Goal: Task Accomplishment & Management: Manage account settings

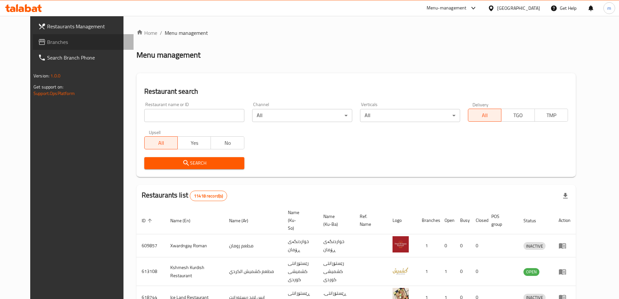
click at [47, 42] on span "Branches" at bounding box center [87, 42] width 81 height 8
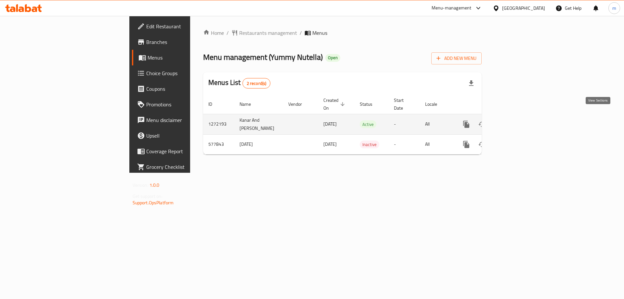
click at [517, 120] on icon "enhanced table" at bounding box center [513, 124] width 8 height 8
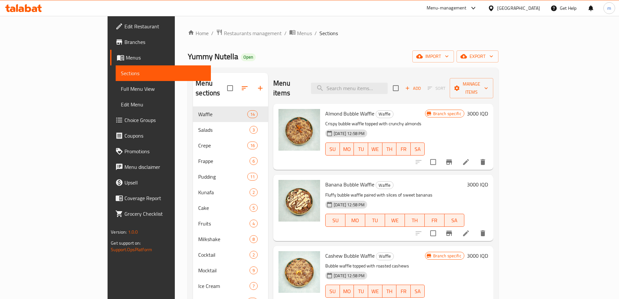
click at [116, 94] on link "Full Menu View" at bounding box center [163, 89] width 95 height 16
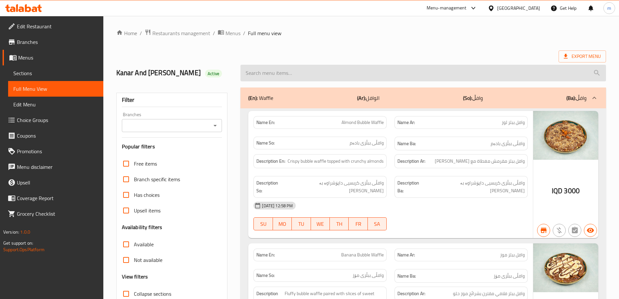
click at [363, 68] on input "search" at bounding box center [423, 73] width 366 height 17
paste input "Yummy Nutella's Special Nutella Crepe"
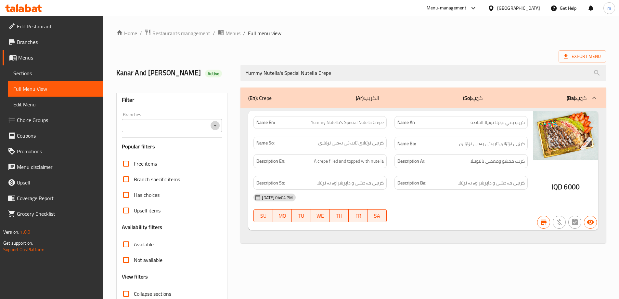
click at [212, 126] on icon "Open" at bounding box center [215, 126] width 8 height 8
type input "Yummy Nutella's Special Nutella Crepe"
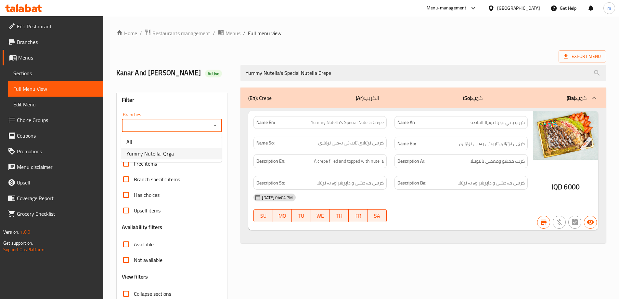
click at [178, 152] on li "Yummy Nutella, Qrga" at bounding box center [171, 154] width 100 height 12
type input "Yummy Nutella, Qrga"
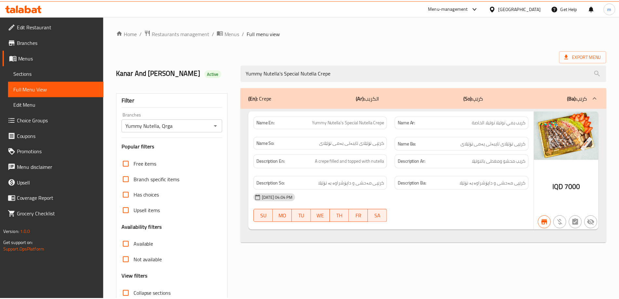
scroll to position [47, 0]
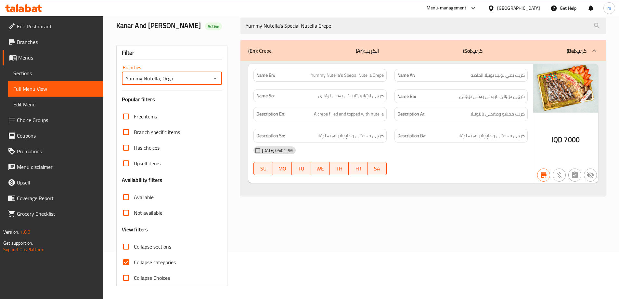
drag, startPoint x: 19, startPoint y: 75, endPoint x: 28, endPoint y: 76, distance: 9.5
click at [19, 75] on span "Sections" at bounding box center [55, 73] width 85 height 8
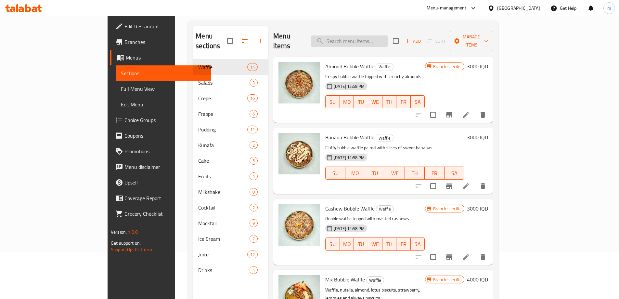
click at [370, 38] on input "search" at bounding box center [349, 40] width 77 height 11
paste input "Strawberry Waffle"
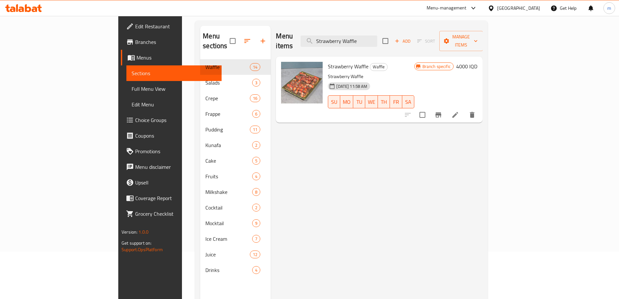
type input "Strawberry Waffle"
click at [459, 111] on icon at bounding box center [455, 115] width 8 height 8
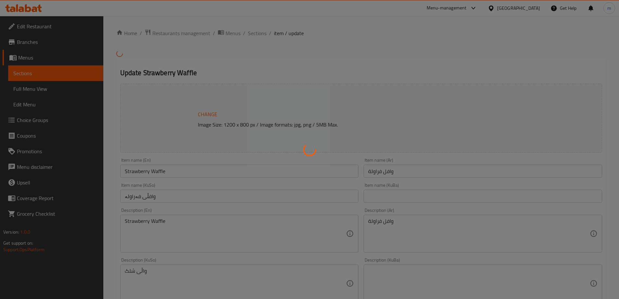
click at [207, 239] on div at bounding box center [309, 149] width 619 height 299
click at [201, 236] on div at bounding box center [309, 149] width 619 height 299
click at [194, 228] on div at bounding box center [309, 149] width 619 height 299
click at [193, 227] on div at bounding box center [309, 149] width 619 height 299
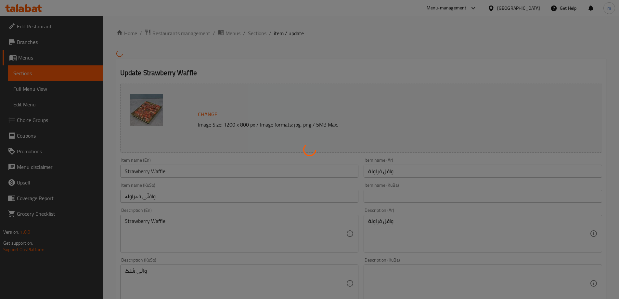
click at [191, 226] on div at bounding box center [309, 149] width 619 height 299
click at [189, 226] on div at bounding box center [309, 149] width 619 height 299
click at [176, 227] on div at bounding box center [309, 149] width 619 height 299
click at [174, 224] on div at bounding box center [309, 149] width 619 height 299
click at [167, 219] on div at bounding box center [309, 149] width 619 height 299
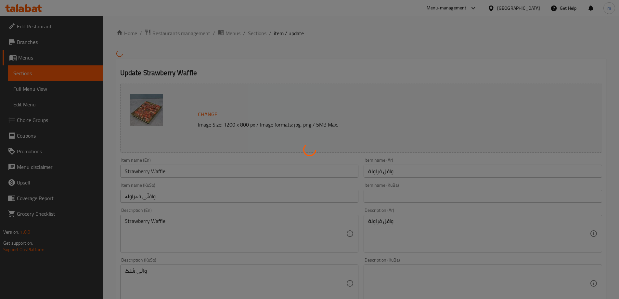
click at [138, 223] on div at bounding box center [309, 149] width 619 height 299
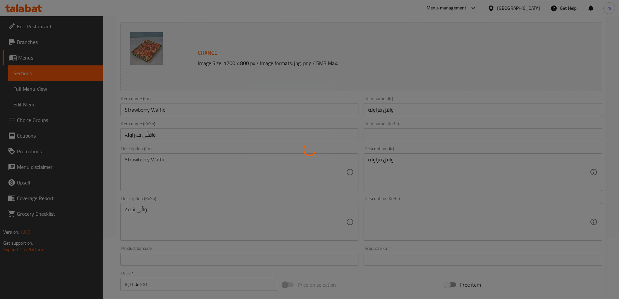
scroll to position [76, 0]
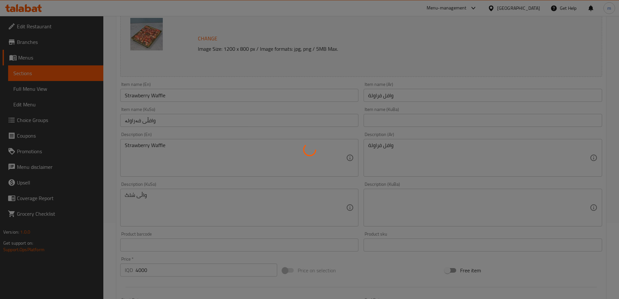
click at [137, 202] on div at bounding box center [309, 149] width 619 height 299
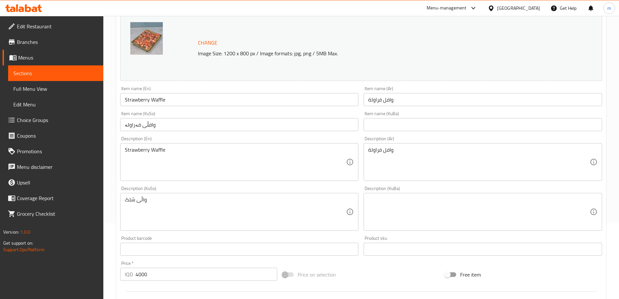
click at [137, 201] on div at bounding box center [309, 149] width 619 height 299
click at [137, 201] on textarea "واڵی شلک" at bounding box center [236, 211] width 222 height 31
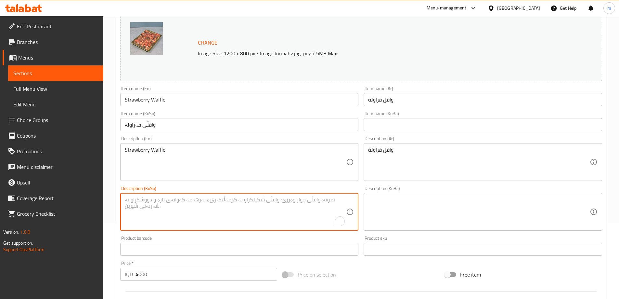
click at [150, 155] on textarea "Strawberry Waffle" at bounding box center [236, 162] width 222 height 31
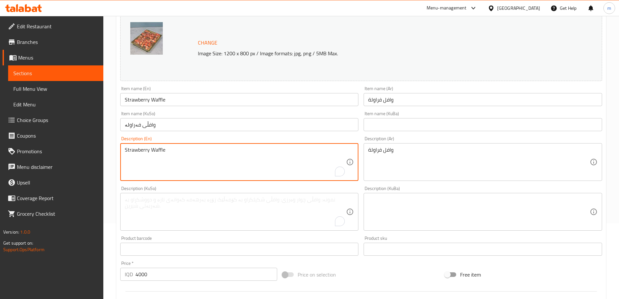
click at [150, 155] on textarea "Strawberry Waffle" at bounding box center [236, 162] width 222 height 31
click at [396, 152] on textarea "وافل فراولة" at bounding box center [479, 162] width 222 height 31
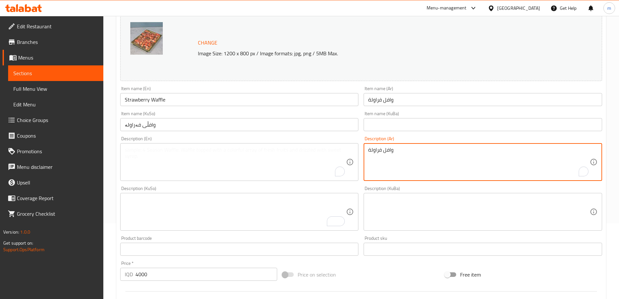
click at [395, 152] on textarea "وافل فراولة" at bounding box center [479, 162] width 222 height 31
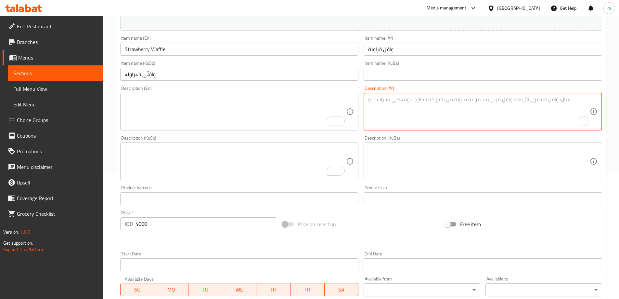
scroll to position [245, 0]
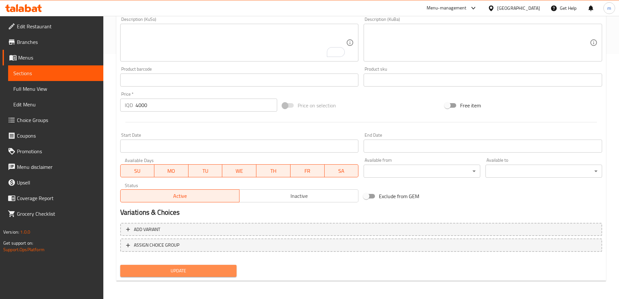
click at [171, 271] on span "Update" at bounding box center [178, 270] width 106 height 8
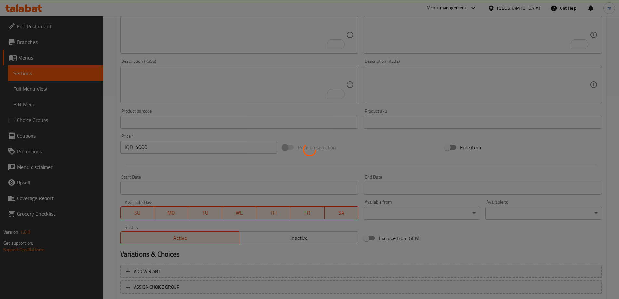
scroll to position [169, 0]
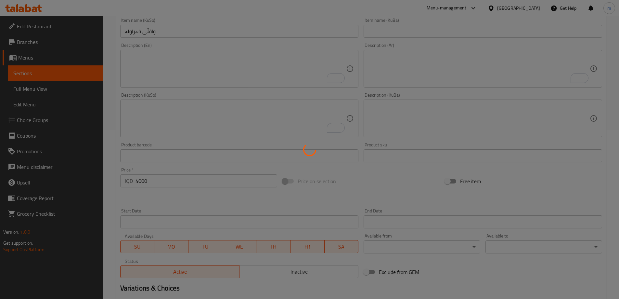
click at [31, 88] on div at bounding box center [309, 149] width 619 height 299
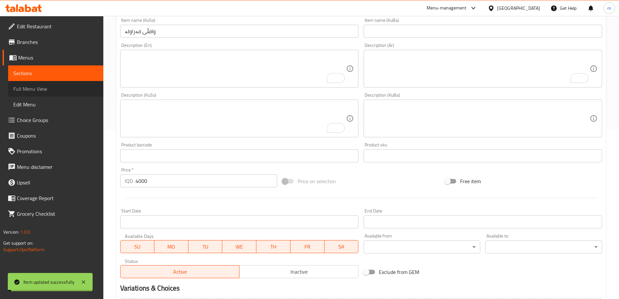
click at [39, 85] on span "Full Menu View" at bounding box center [55, 89] width 85 height 8
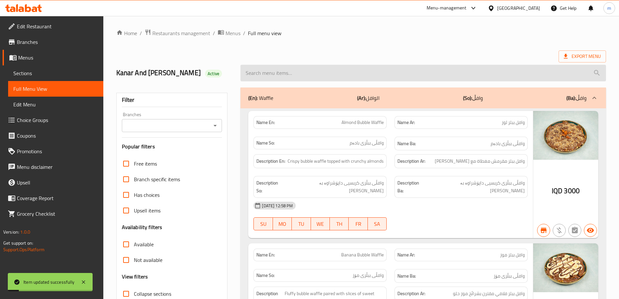
click at [301, 74] on input "search" at bounding box center [423, 73] width 366 height 17
paste input "Strawberry Waffle"
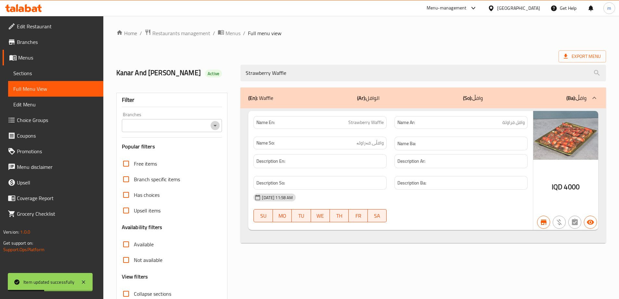
click at [214, 126] on icon "Open" at bounding box center [215, 126] width 8 height 8
type input "Strawberry Waffle"
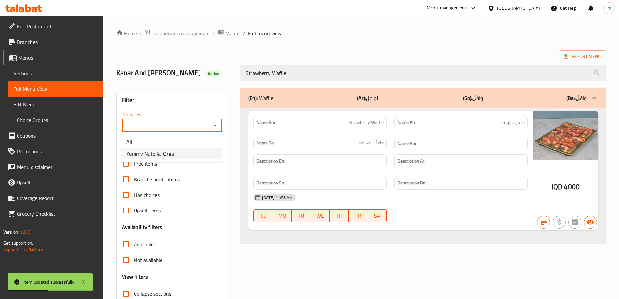
click at [180, 152] on li "Yummy Nutella, Qrga" at bounding box center [171, 154] width 100 height 12
type input "Yummy Nutella, Qrga"
click at [200, 97] on div "Filter" at bounding box center [172, 100] width 100 height 14
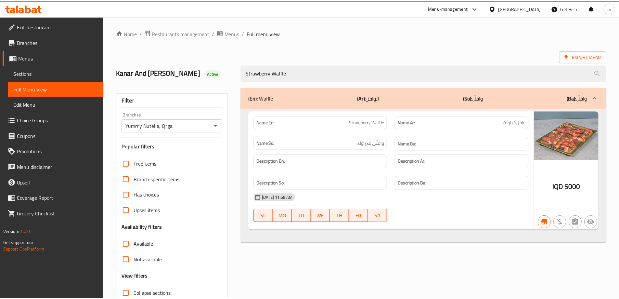
scroll to position [47, 0]
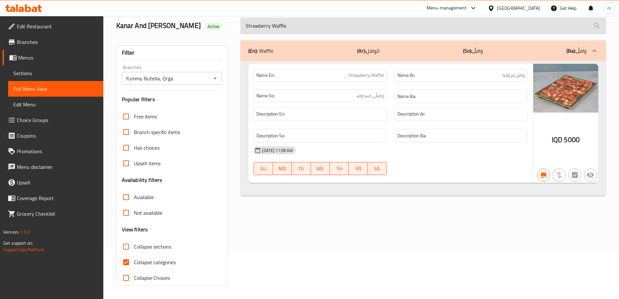
click at [290, 28] on input "Strawberry Waffle" at bounding box center [423, 26] width 366 height 17
paste input "Brownie Crep"
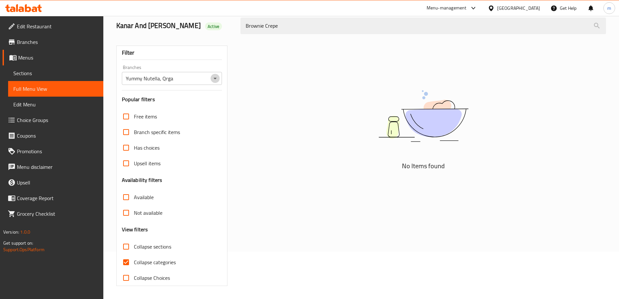
click at [216, 75] on icon "Open" at bounding box center [215, 78] width 8 height 8
type input "Brownie Crepe"
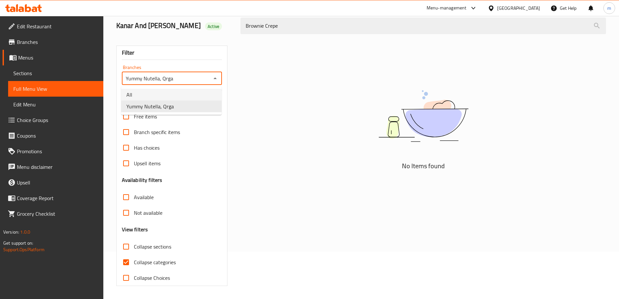
click at [171, 97] on li "All" at bounding box center [171, 95] width 100 height 12
type input "All"
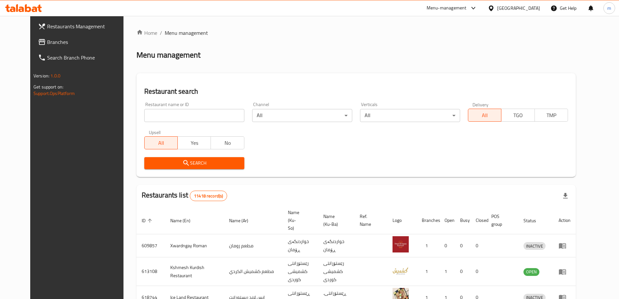
click at [63, 44] on span "Branches" at bounding box center [87, 42] width 81 height 8
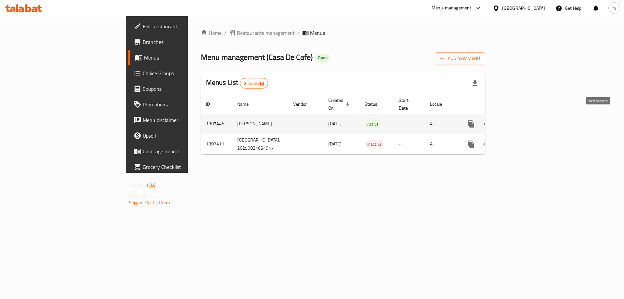
click at [522, 120] on icon "enhanced table" at bounding box center [518, 124] width 8 height 8
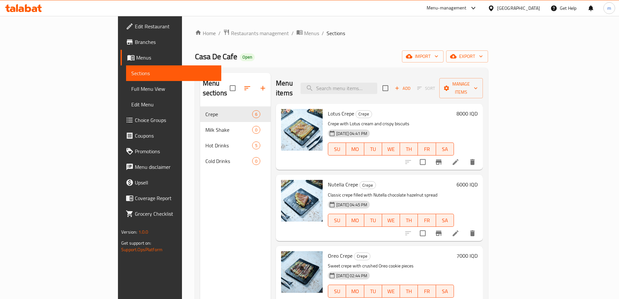
click at [131, 85] on span "Full Menu View" at bounding box center [173, 89] width 85 height 8
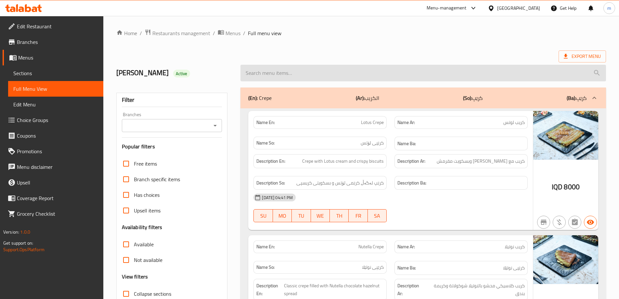
click at [307, 72] on input "search" at bounding box center [423, 73] width 366 height 17
paste input "Brownie Crepe"
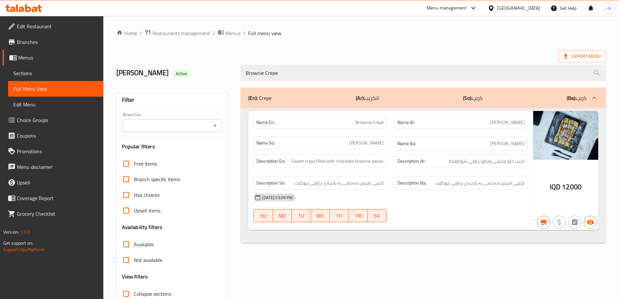
click at [217, 123] on icon "Open" at bounding box center [215, 126] width 8 height 8
type input "Brownie Crepe"
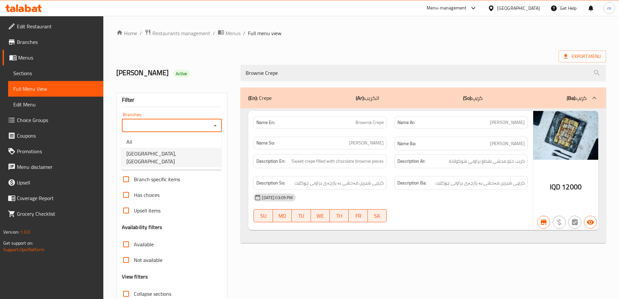
click at [163, 153] on span "[GEOGRAPHIC_DATA], [GEOGRAPHIC_DATA]" at bounding box center [171, 157] width 90 height 16
type input "[GEOGRAPHIC_DATA], [GEOGRAPHIC_DATA]"
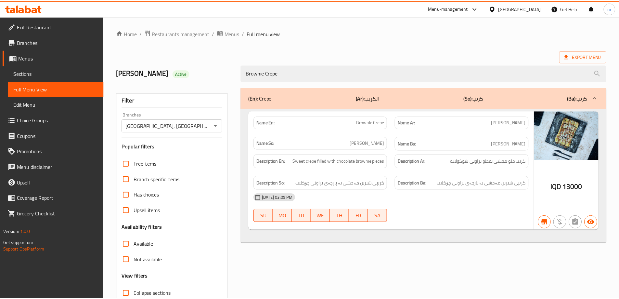
scroll to position [47, 0]
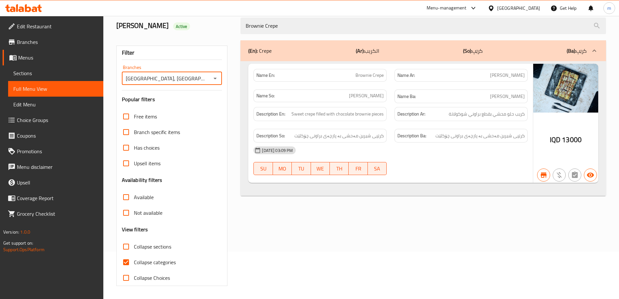
click at [61, 75] on span "Sections" at bounding box center [55, 73] width 85 height 8
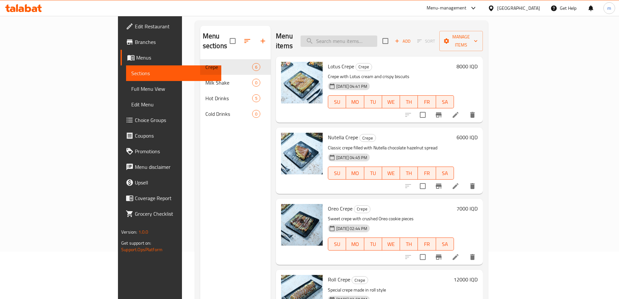
click at [372, 39] on input "search" at bounding box center [339, 40] width 77 height 11
paste input "Pasta Crepe"
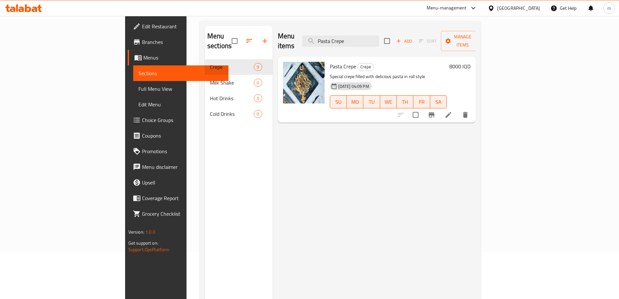
type input "Pasta Crepe"
click at [458, 110] on li at bounding box center [448, 115] width 18 height 12
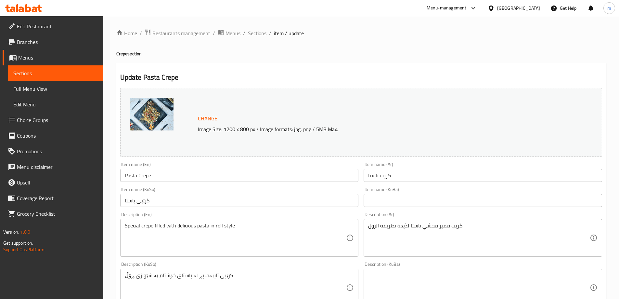
click at [418, 225] on textarea "كريب مميز محشي باستا لذيذة بطريقة الرول" at bounding box center [479, 237] width 222 height 31
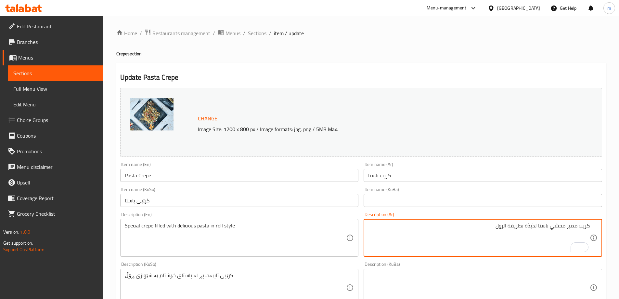
click at [184, 227] on textarea "Special crepe filled with delicious pasta in roll style" at bounding box center [236, 237] width 222 height 31
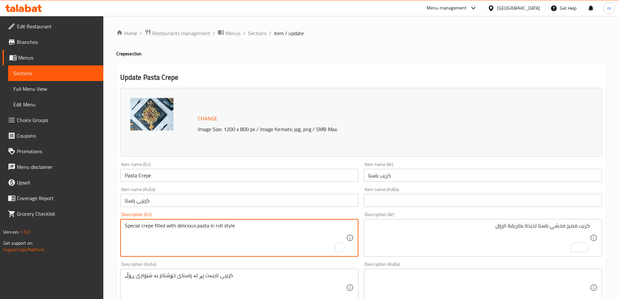
click at [184, 227] on textarea "Special crepe filled with delicious pasta in roll style" at bounding box center [236, 237] width 222 height 31
type textarea "Special crepe filled with pasta in roll style"
click at [533, 226] on textarea "كريب مميز محشي باستا لذيذة بطريقة الرول" at bounding box center [479, 237] width 222 height 31
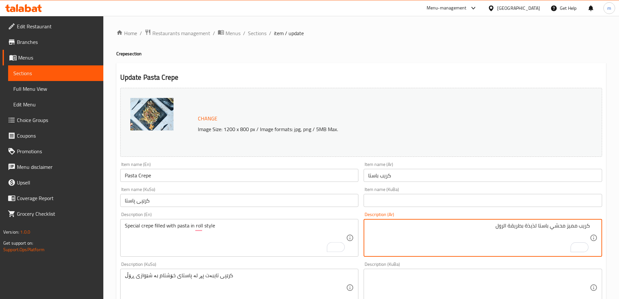
click at [533, 226] on textarea "كريب مميز محشي باستا لذيذة بطريقة الرول" at bounding box center [479, 237] width 222 height 31
click at [517, 224] on textarea "كريب مميز محشي باستا بطريقة الرول" at bounding box center [479, 237] width 222 height 31
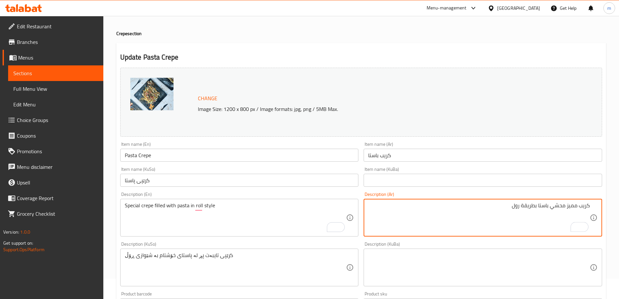
scroll to position [25, 0]
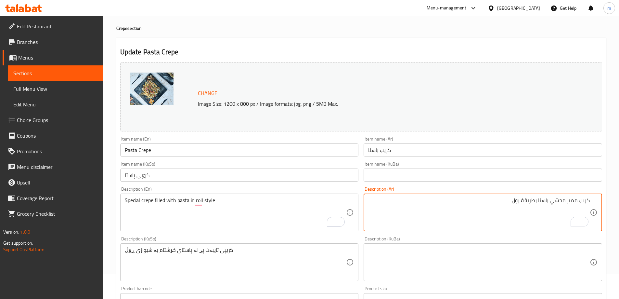
type textarea "كريب مميز محشي باستا بطريقة رول"
click at [305, 271] on textarea "کرێپی تایبەت پڕ لە پاستای خۆشتام بە شێوازی ڕۆڵ" at bounding box center [236, 262] width 222 height 31
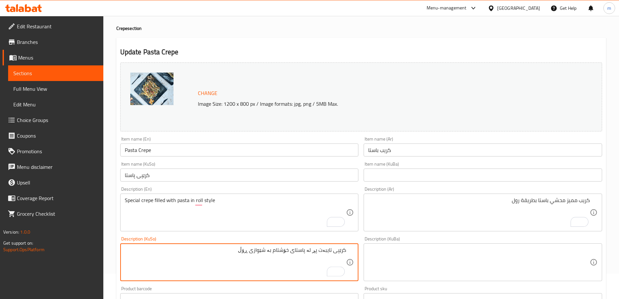
click at [314, 249] on textarea "کرێپی تایبەت پڕ لە پاستای خۆشتام بە شێوازی ڕۆڵ" at bounding box center [236, 262] width 222 height 31
click at [314, 251] on textarea "کرێپی تایبەت پڕ لە پاستای خۆشتام بە شێوازی ڕۆڵ" at bounding box center [236, 262] width 222 height 31
click at [316, 251] on textarea "کرێپی تایبەت پڕ لە پاستای خۆشتام بە شێوازی ڕۆڵ" at bounding box center [236, 262] width 222 height 31
click at [315, 250] on textarea "کرێپی تایبەت پڕ لە پاستای خۆشتام بە شێوازی ڕۆڵ" at bounding box center [236, 262] width 222 height 31
drag, startPoint x: 289, startPoint y: 251, endPoint x: 267, endPoint y: 251, distance: 22.1
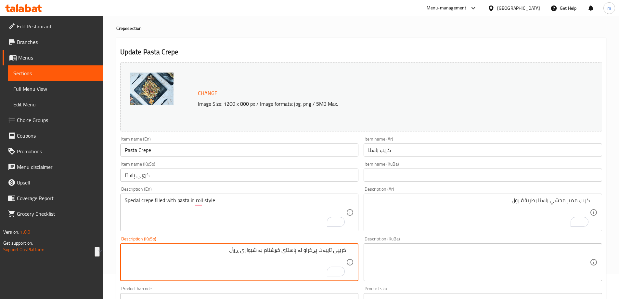
click at [267, 251] on textarea "کرێپی تایبەت پڕکراو لە پاستای خۆشتام بە شێوازی ڕۆڵ" at bounding box center [236, 262] width 222 height 31
type textarea "کرێپی تایبەت پڕکراو لە پاستا بە شێوازی ڕۆڵ"
click at [149, 146] on input "Pasta Crepe" at bounding box center [239, 149] width 239 height 13
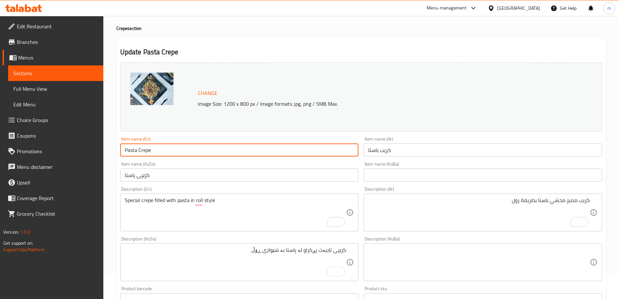
click at [149, 146] on input "Pasta Crepe" at bounding box center [239, 149] width 239 height 13
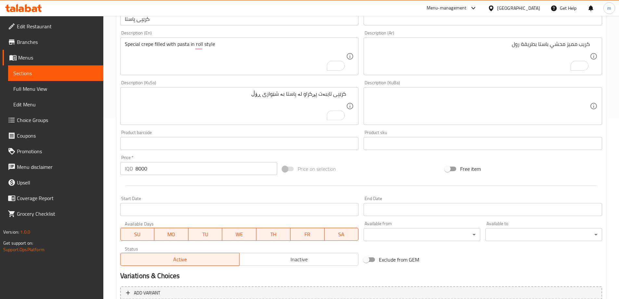
scroll to position [232, 0]
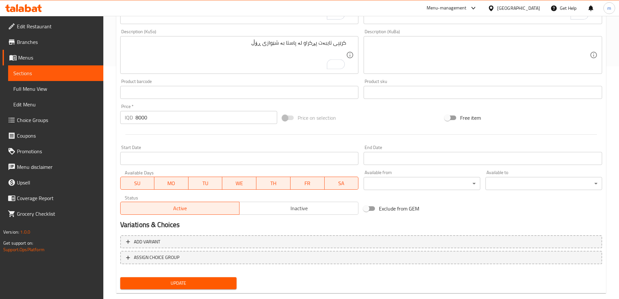
click at [164, 281] on span "Update" at bounding box center [178, 283] width 106 height 8
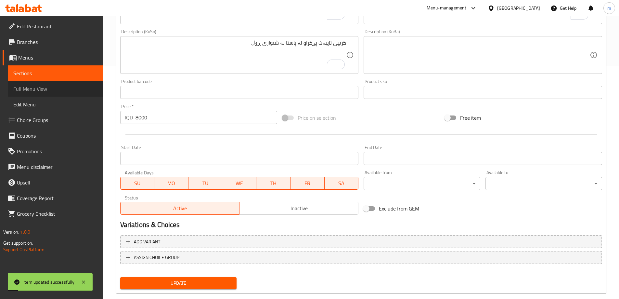
click at [36, 91] on span "Full Menu View" at bounding box center [55, 89] width 85 height 8
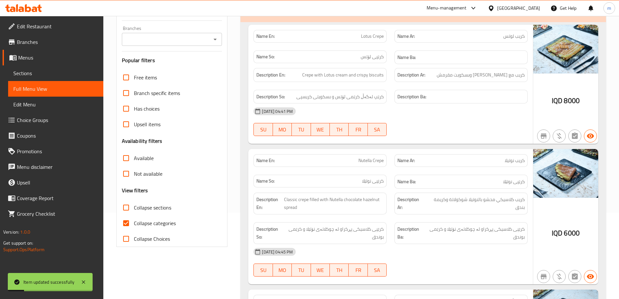
scroll to position [5, 0]
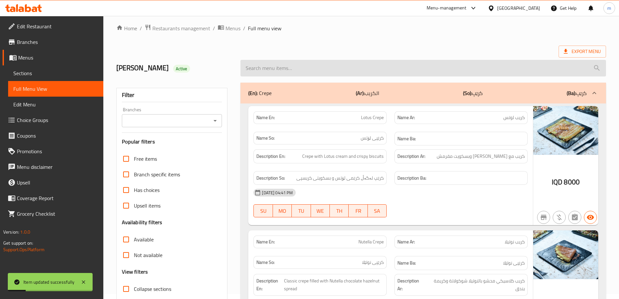
click at [415, 61] on input "search" at bounding box center [423, 68] width 366 height 17
paste input "Pasta Crepe"
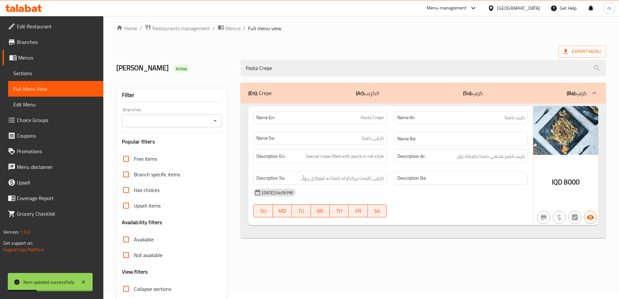
click at [212, 121] on icon "Open" at bounding box center [215, 121] width 8 height 8
type input "Pasta Crepe"
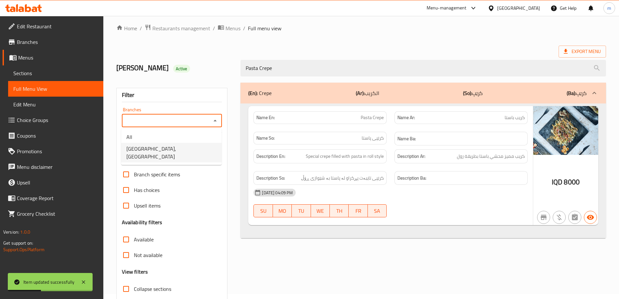
drag, startPoint x: 154, startPoint y: 147, endPoint x: 145, endPoint y: 146, distance: 9.6
click at [154, 148] on span "[GEOGRAPHIC_DATA], [GEOGRAPHIC_DATA]" at bounding box center [171, 153] width 90 height 16
type input "[GEOGRAPHIC_DATA], [GEOGRAPHIC_DATA]"
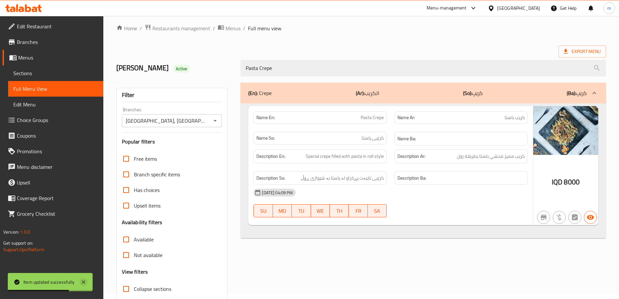
click at [85, 282] on icon at bounding box center [84, 282] width 8 height 8
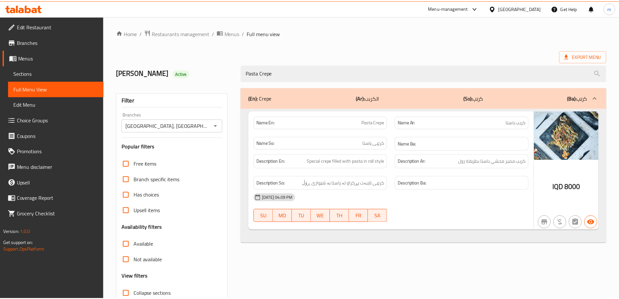
scroll to position [47, 0]
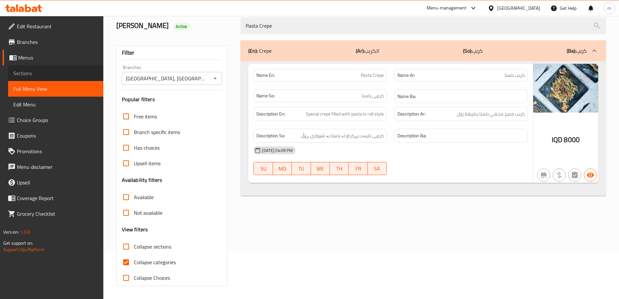
click at [33, 70] on span "Sections" at bounding box center [55, 73] width 85 height 8
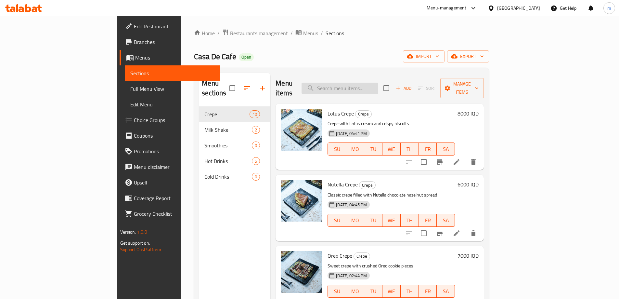
click at [378, 83] on input "search" at bounding box center [340, 88] width 77 height 11
paste input "Lotus Shake"
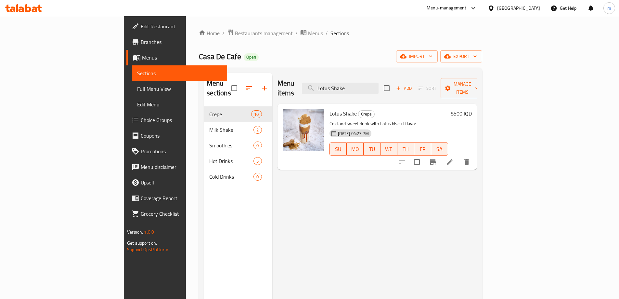
type input "Lotus Shake"
click at [459, 156] on li at bounding box center [450, 162] width 18 height 12
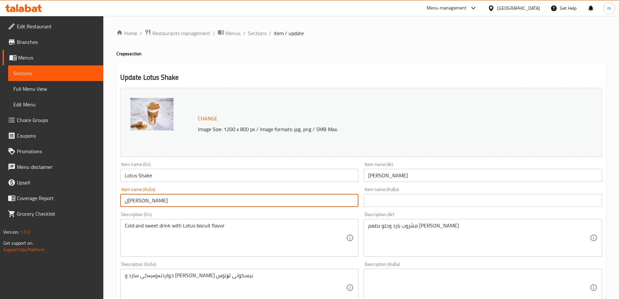
click at [143, 194] on input "لۆتوس شەیک" at bounding box center [239, 200] width 239 height 13
click at [165, 195] on input "لۆتس شەیک" at bounding box center [239, 200] width 239 height 13
type input "لۆتس شەیک"
click at [169, 190] on div "Item name (KuSo) لۆتس شەیک Item name (KuSo)" at bounding box center [239, 197] width 239 height 20
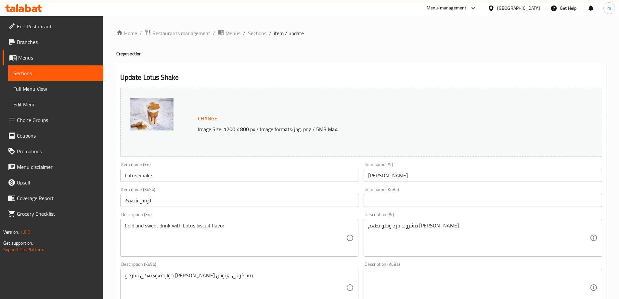
scroll to position [58, 0]
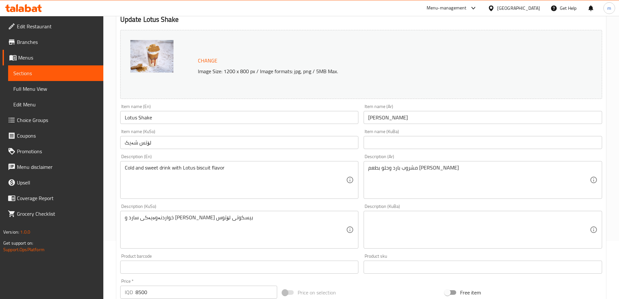
click at [388, 169] on textarea "مشروب بارد وحلو بطعم بسكوت لوتس" at bounding box center [479, 179] width 222 height 31
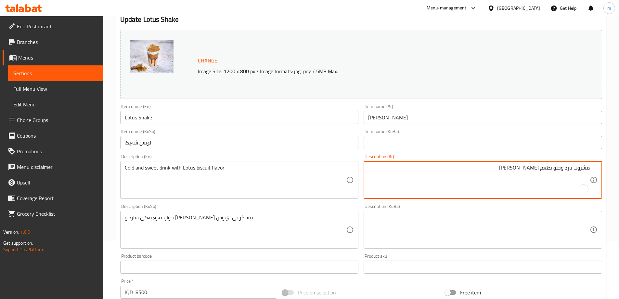
click at [486, 190] on textarea "مشروب بارد وحلو بطعم بسكوت لوتس" at bounding box center [479, 179] width 222 height 31
click at [528, 169] on textarea "مشروب بارد وحلو بطعم بسكوت لوتس" at bounding box center [479, 179] width 222 height 31
click at [198, 166] on textarea "Cold and sweet drink with Lotus biscuit flavor" at bounding box center [236, 179] width 222 height 31
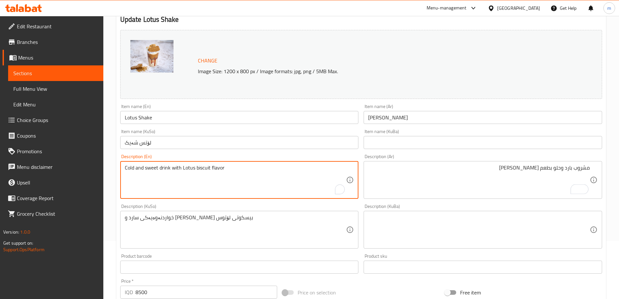
click at [198, 166] on textarea "Cold and sweet drink with Lotus biscuit flavor" at bounding box center [236, 179] width 222 height 31
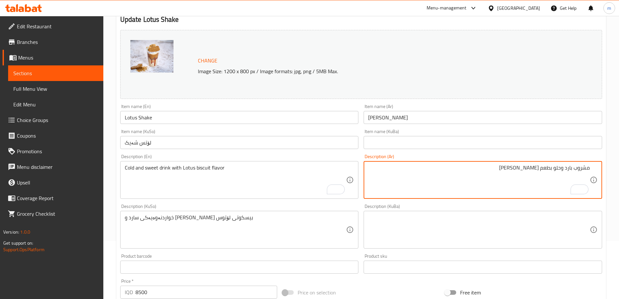
drag, startPoint x: 540, startPoint y: 168, endPoint x: 481, endPoint y: 167, distance: 59.1
click at [481, 167] on textarea "مشروب بارد وحلو بطعم بسكوت لوتس" at bounding box center [479, 179] width 222 height 31
paste textarea "بسكويت لوتس"
type textarea "مشروب بارد وحلو بطعم بسكويت لوتس"
click at [317, 230] on textarea "خواردنەوەیەکی سارد و شیرین بە تامی بیسکوتی لۆتوس" at bounding box center [236, 229] width 222 height 31
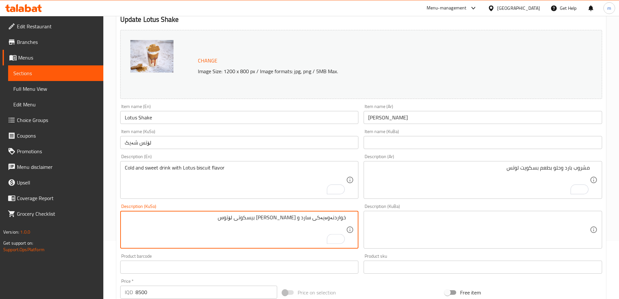
drag, startPoint x: 241, startPoint y: 217, endPoint x: 205, endPoint y: 219, distance: 35.4
click at [205, 219] on textarea "خواردنەوەیەکی سارد و شیرین بە تامی بیسکوتی لۆتوس" at bounding box center [236, 229] width 222 height 31
paste textarea "سكويت لۆت"
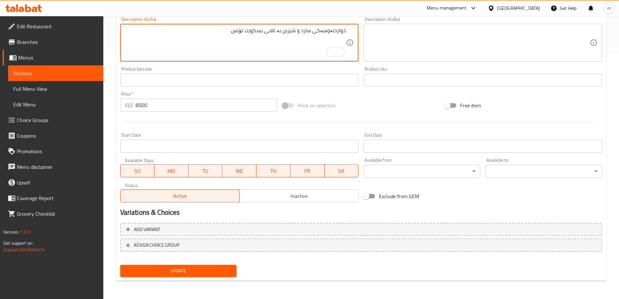
type textarea "خواردنەوەیەکی سارد و شیرین بە تامی بسكويت لۆتس"
click at [190, 272] on span "Update" at bounding box center [178, 270] width 106 height 8
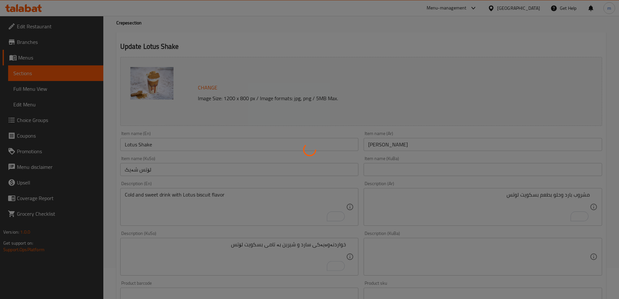
scroll to position [17, 0]
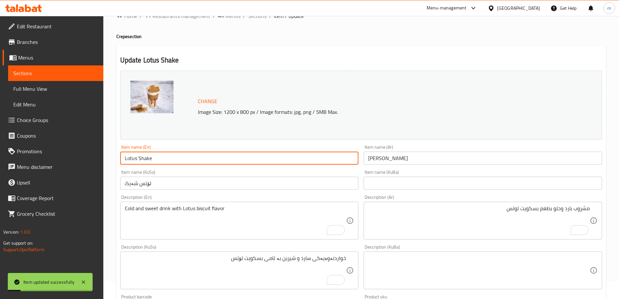
click at [135, 157] on input "Lotus Shake" at bounding box center [239, 157] width 239 height 13
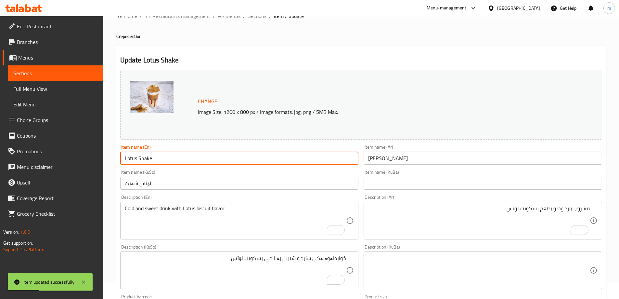
click at [44, 86] on span "Full Menu View" at bounding box center [55, 89] width 85 height 8
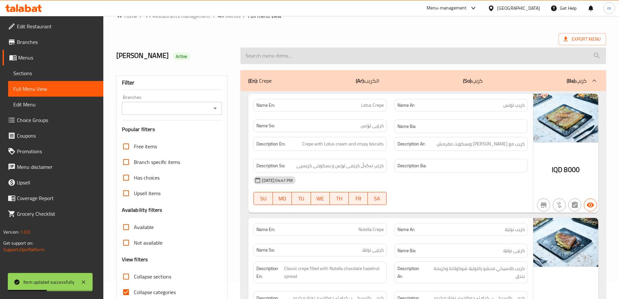
click at [280, 56] on input "search" at bounding box center [423, 55] width 366 height 17
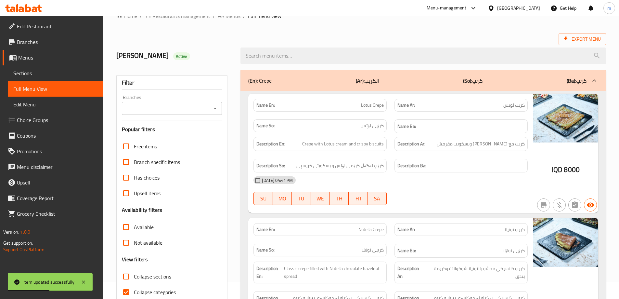
paste input "Lotus Shake"
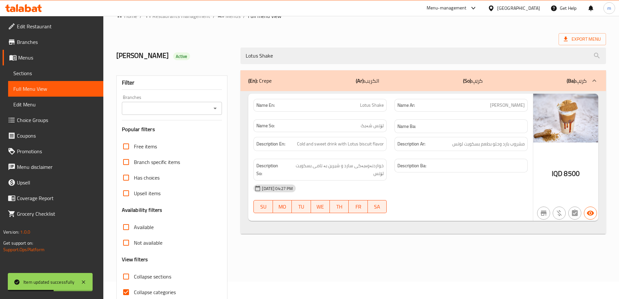
type input "Lotus Shake"
click at [198, 110] on input "Branches" at bounding box center [167, 108] width 86 height 9
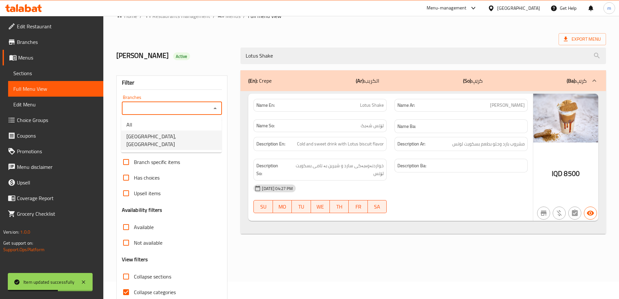
click at [168, 136] on span "[GEOGRAPHIC_DATA], [GEOGRAPHIC_DATA]" at bounding box center [171, 140] width 90 height 16
type input "[GEOGRAPHIC_DATA], [GEOGRAPHIC_DATA]"
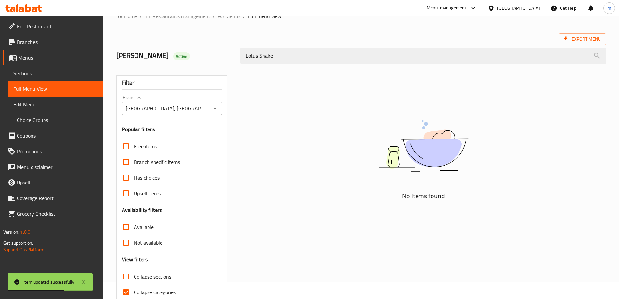
click at [209, 62] on div "[PERSON_NAME] Active" at bounding box center [174, 55] width 124 height 29
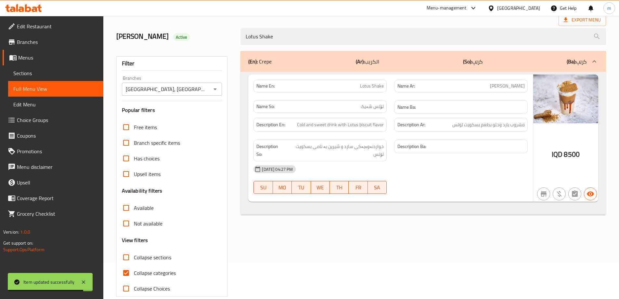
scroll to position [47, 0]
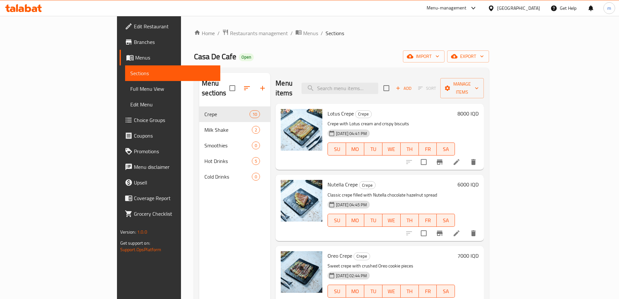
scroll to position [47, 0]
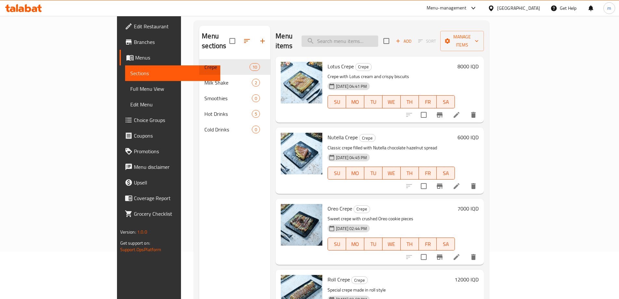
click at [375, 35] on input "search" at bounding box center [340, 40] width 77 height 11
paste input "Lotus Shake"
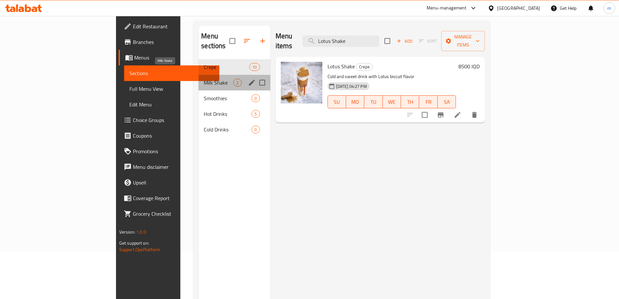
click at [204, 79] on span "Milk Shake" at bounding box center [219, 83] width 30 height 8
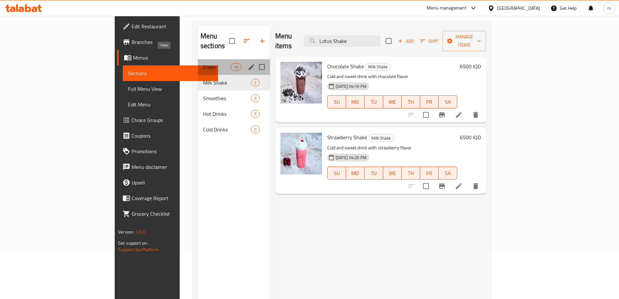
click at [203, 63] on span "Crepe" at bounding box center [217, 67] width 28 height 8
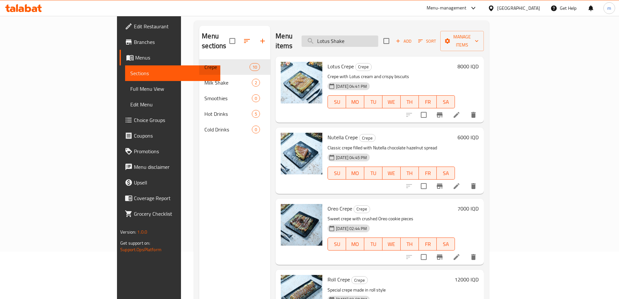
click at [378, 39] on input "Lotus Shake" at bounding box center [340, 40] width 77 height 11
paste input "Lotus Shake"
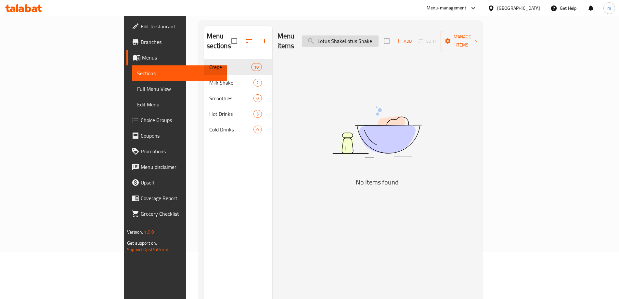
click at [379, 37] on input "Lotus ShakeLotus Shake" at bounding box center [340, 40] width 77 height 11
drag, startPoint x: 402, startPoint y: 37, endPoint x: 402, endPoint y: 40, distance: 3.3
click at [379, 40] on input "Lotus ShakeLotus Shake" at bounding box center [340, 40] width 77 height 11
paste input "search"
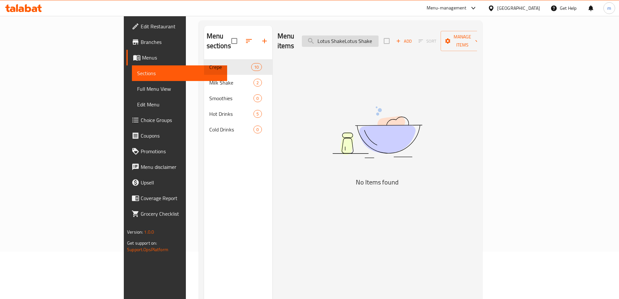
type input "Lotus Shake"
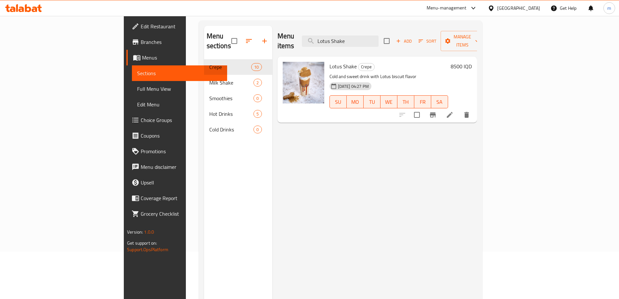
click at [424, 111] on input "checkbox" at bounding box center [417, 115] width 14 height 14
checkbox input "true"
click at [479, 33] on span "Manage items" at bounding box center [462, 41] width 33 height 16
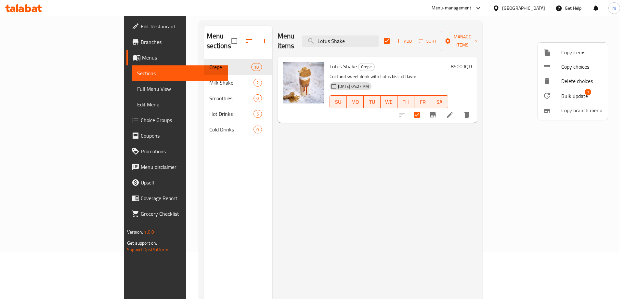
click at [571, 101] on li "Bulk update 1" at bounding box center [573, 95] width 70 height 15
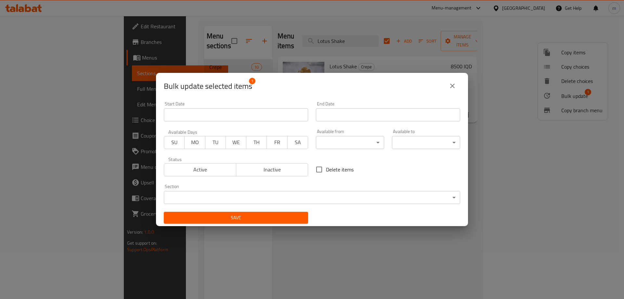
click at [196, 193] on body "​ Menu-management Iraq Get Help m Edit Restaurant Branches Menus Sections Full …" at bounding box center [312, 110] width 624 height 283
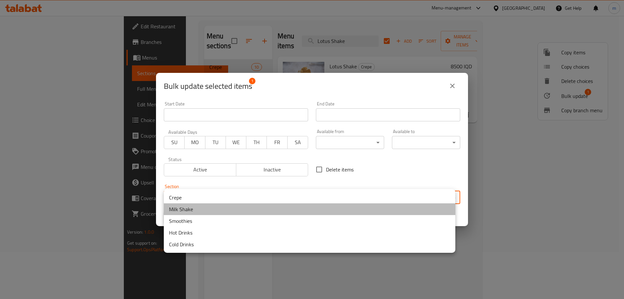
click at [188, 213] on li "Milk Shake" at bounding box center [309, 209] width 291 height 12
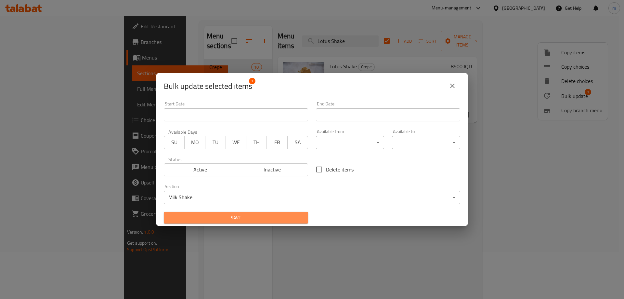
click at [241, 216] on span "Save" at bounding box center [236, 218] width 134 height 8
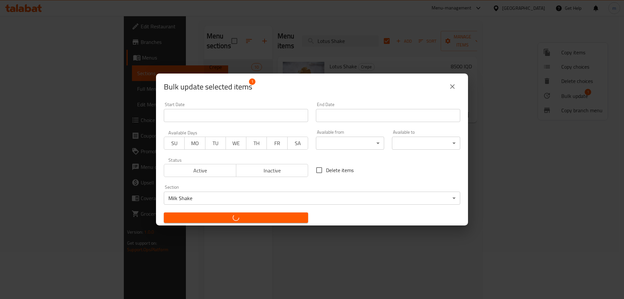
checkbox input "false"
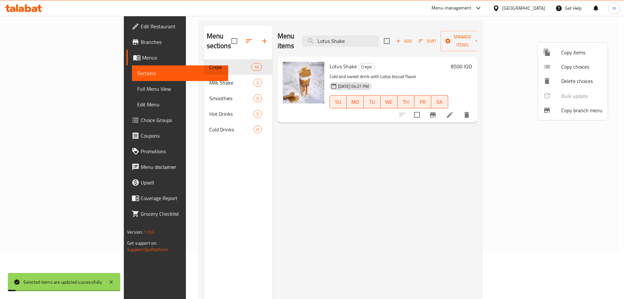
click at [25, 93] on div at bounding box center [312, 149] width 624 height 299
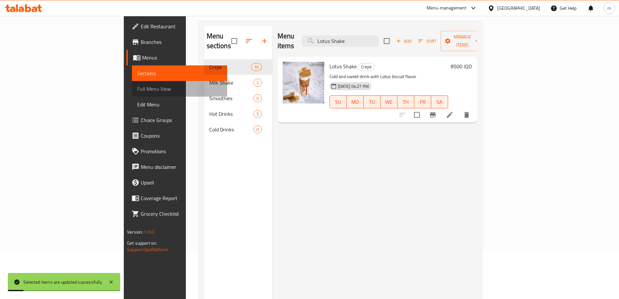
click at [137, 90] on span "Full Menu View" at bounding box center [179, 89] width 85 height 8
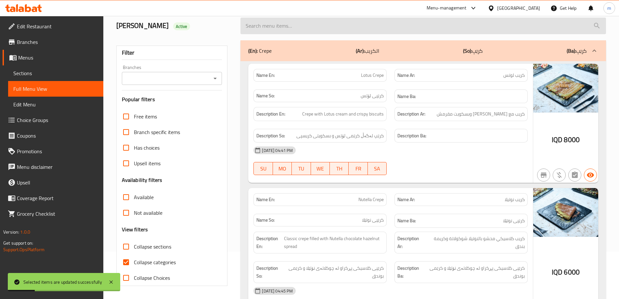
click at [291, 20] on input "search" at bounding box center [423, 26] width 366 height 17
paste input "Lotus Shake"
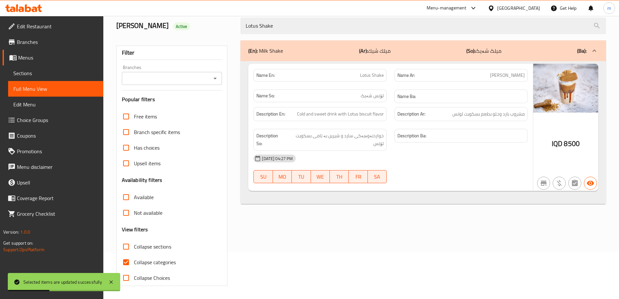
type input "Lotus Shake"
click at [191, 79] on input "Branches" at bounding box center [167, 78] width 86 height 9
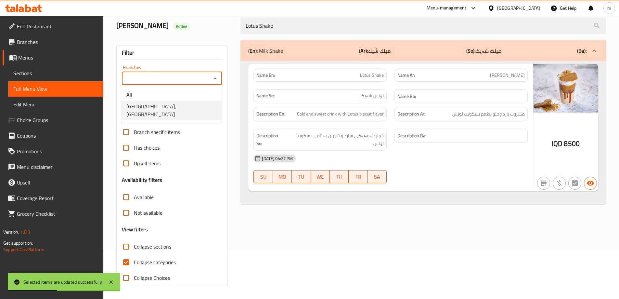
click at [149, 104] on span "[GEOGRAPHIC_DATA], [GEOGRAPHIC_DATA]" at bounding box center [171, 110] width 90 height 16
type input "[GEOGRAPHIC_DATA], [GEOGRAPHIC_DATA]"
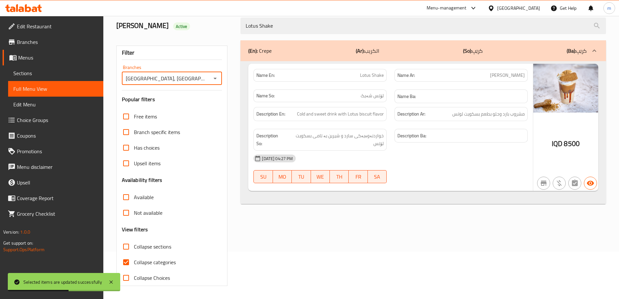
drag, startPoint x: 366, startPoint y: 193, endPoint x: 363, endPoint y: 198, distance: 6.3
click at [365, 194] on div "Name En: Lotus Shake Name Ar: لوتس شيك Name So: لۆتس شەیک Name Ba: Description …" at bounding box center [423, 132] width 366 height 143
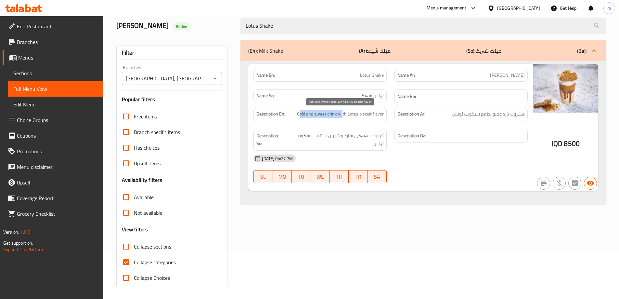
drag, startPoint x: 301, startPoint y: 114, endPoint x: 351, endPoint y: 111, distance: 49.8
click at [343, 115] on span "Cold and sweet drink with Lotus biscuit flavor" at bounding box center [340, 114] width 87 height 8
click at [404, 107] on div "Description Ar: مشروب بارد وحلو بطعم بسكويت لوتس" at bounding box center [461, 114] width 141 height 22
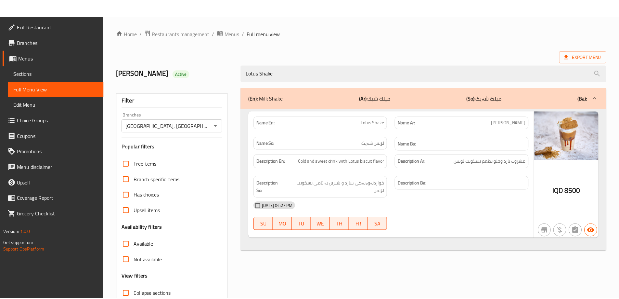
scroll to position [47, 0]
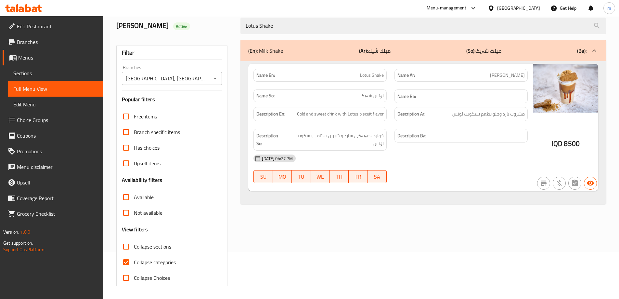
click at [51, 75] on span "Sections" at bounding box center [55, 73] width 85 height 8
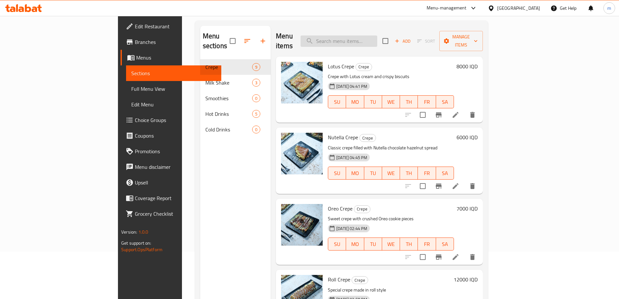
click at [377, 35] on input "search" at bounding box center [339, 40] width 77 height 11
paste input "Kinder Shake"
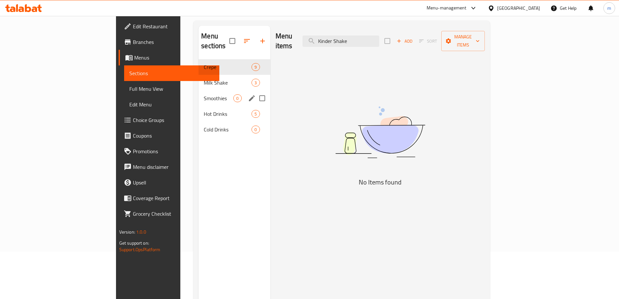
type input "Kinder Shake"
click at [204, 94] on span "Smoothies" at bounding box center [219, 98] width 30 height 8
click at [204, 79] on span "Milk Shake" at bounding box center [228, 83] width 48 height 8
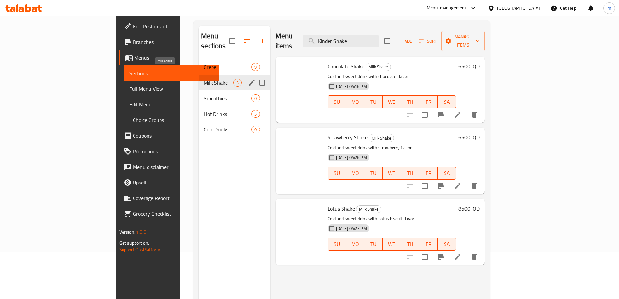
click at [199, 75] on div "Milk Shake 3" at bounding box center [234, 83] width 71 height 16
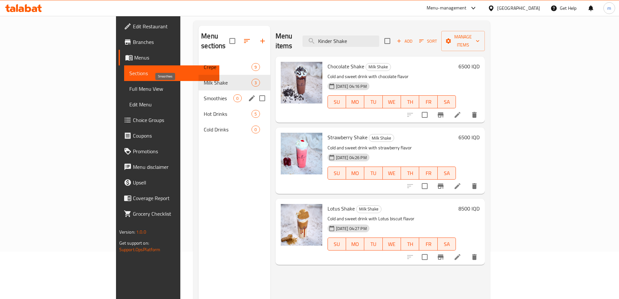
click at [204, 94] on span "Smoothies" at bounding box center [219, 98] width 30 height 8
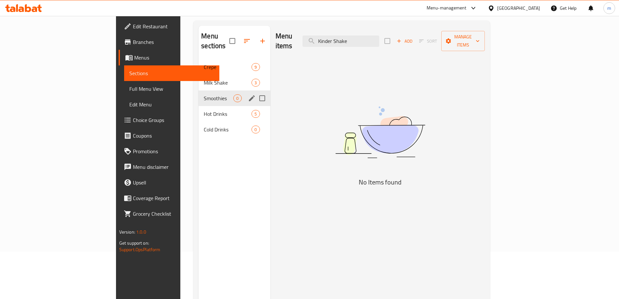
click at [204, 110] on span "Hot Drinks" at bounding box center [228, 114] width 48 height 8
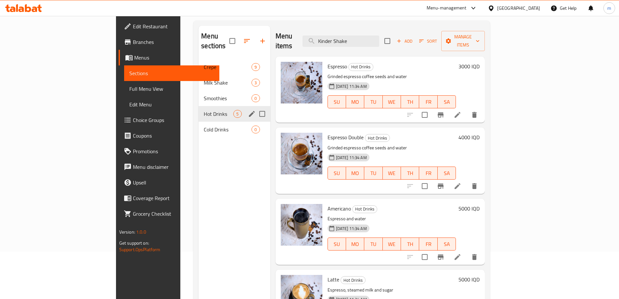
click at [199, 75] on div "Milk Shake 3" at bounding box center [234, 83] width 71 height 16
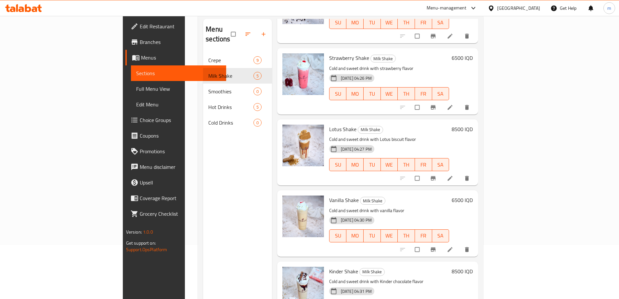
scroll to position [91, 0]
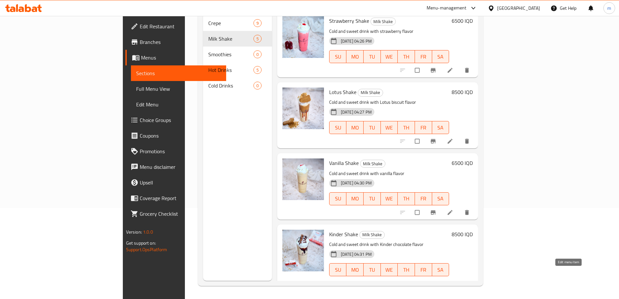
click at [453, 280] on icon at bounding box center [450, 283] width 6 height 6
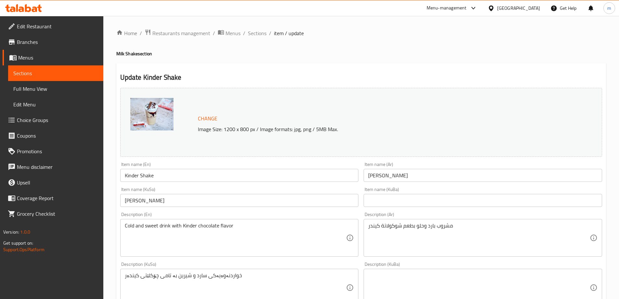
click at [438, 247] on textarea "مشروب بارد وحلو بطعم شوكولاتة كيندر" at bounding box center [479, 237] width 222 height 31
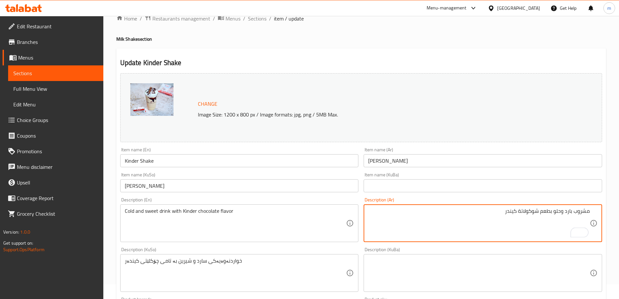
scroll to position [25, 0]
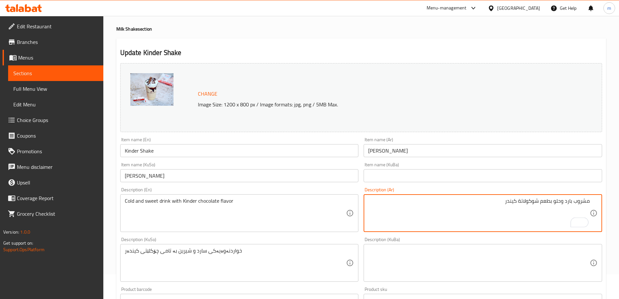
click at [293, 258] on textarea "خواردنەوەیەکی سارد و شیرین بە تامی چۆکلێتی کیندەر" at bounding box center [236, 262] width 222 height 31
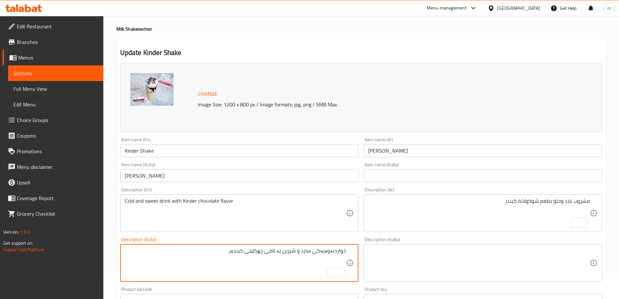
click at [262, 251] on textarea "خواردنەوەیەکی سارد و شیرین بە تامی چۆکلێتی کیندەر" at bounding box center [236, 262] width 222 height 31
type textarea "خواردنەوەیەکی سارد و شیرین بە تامی چوکولاتەی کیندەر"
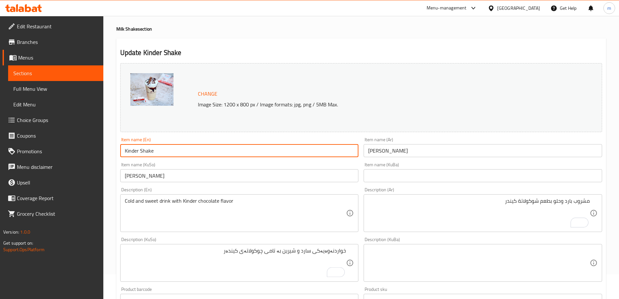
click at [175, 149] on input "Kinder Shake" at bounding box center [239, 150] width 239 height 13
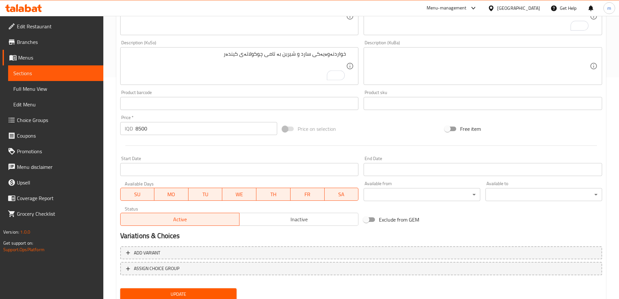
scroll to position [237, 0]
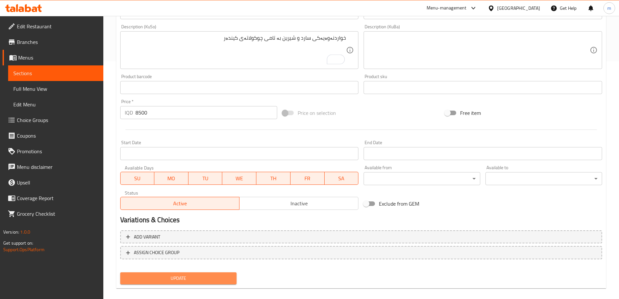
click at [183, 279] on span "Update" at bounding box center [178, 278] width 106 height 8
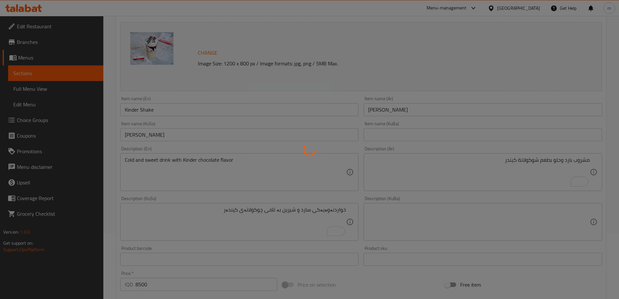
scroll to position [10, 0]
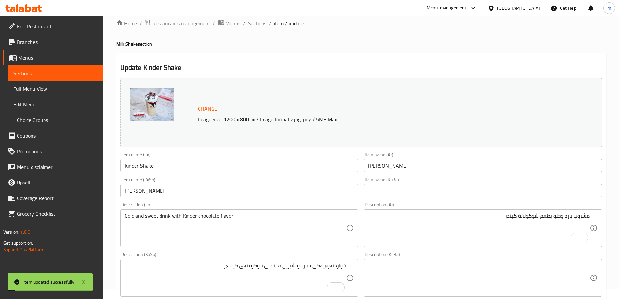
click at [259, 27] on span "Sections" at bounding box center [257, 23] width 19 height 8
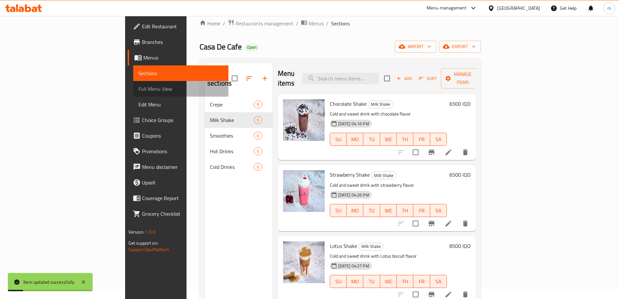
click at [138, 92] on span "Full Menu View" at bounding box center [180, 89] width 85 height 8
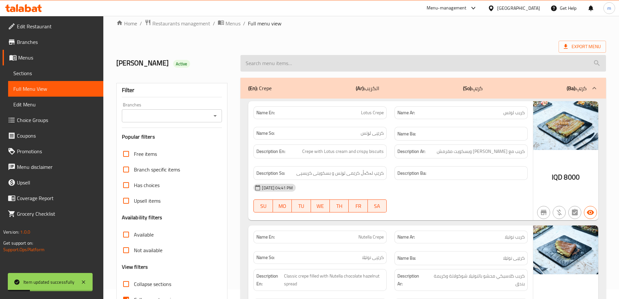
click at [370, 67] on input "search" at bounding box center [423, 63] width 366 height 17
paste input "Kinder Shake"
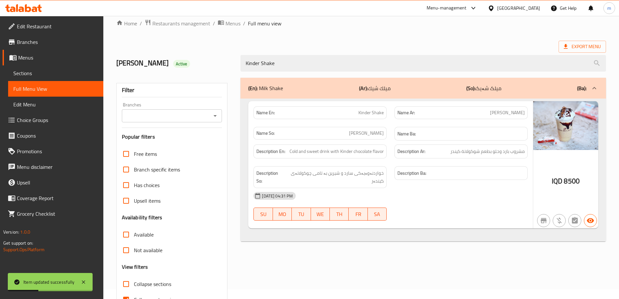
click at [213, 117] on icon "Open" at bounding box center [215, 116] width 8 height 8
type input "Kinder Shake"
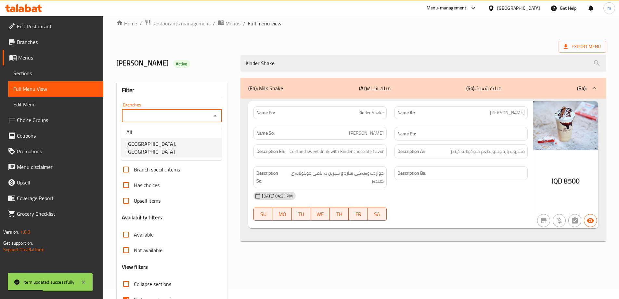
click at [165, 145] on span "[GEOGRAPHIC_DATA], [GEOGRAPHIC_DATA]" at bounding box center [171, 148] width 90 height 16
type input "[GEOGRAPHIC_DATA], [GEOGRAPHIC_DATA]"
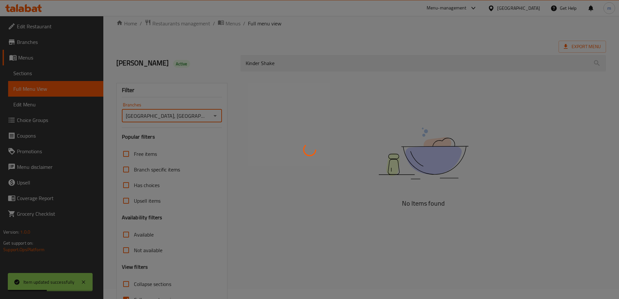
click at [196, 72] on div at bounding box center [309, 149] width 619 height 299
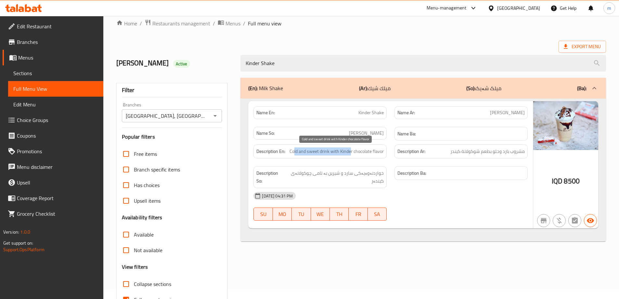
drag, startPoint x: 295, startPoint y: 150, endPoint x: 354, endPoint y: 154, distance: 58.6
click at [352, 154] on span "Cold and sweet drink with Kinder chocolate flavor" at bounding box center [337, 151] width 94 height 8
click at [370, 159] on div "Description En: Cold and sweet drink with Kinder chocolate flavor" at bounding box center [320, 151] width 141 height 22
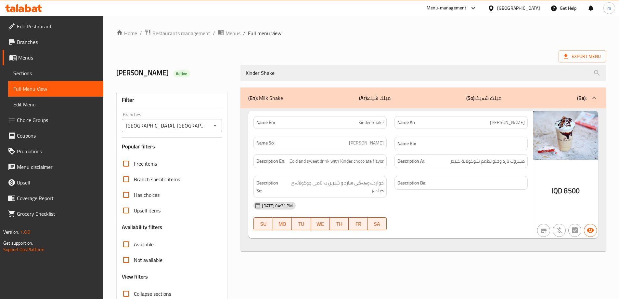
drag, startPoint x: 29, startPoint y: 73, endPoint x: 35, endPoint y: 70, distance: 6.8
click at [28, 73] on span "Sections" at bounding box center [55, 73] width 85 height 8
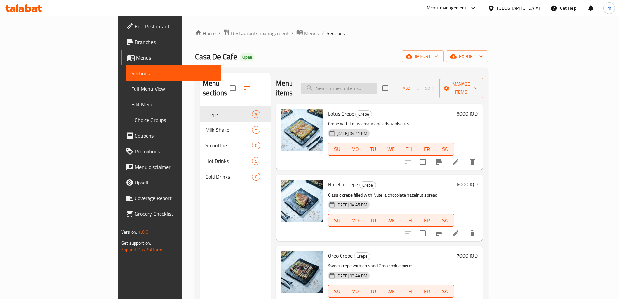
click at [377, 83] on input "search" at bounding box center [339, 88] width 77 height 11
paste input "Banana Strawberry smoothie"
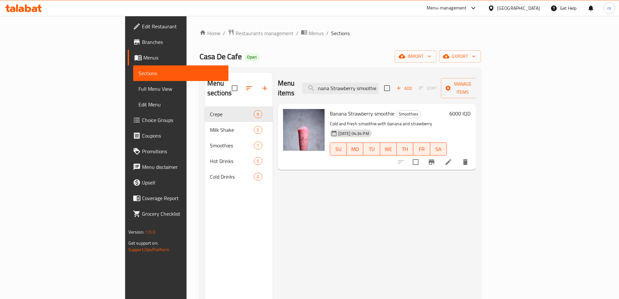
type input "Banana Strawberry smoothie"
click at [458, 156] on li at bounding box center [448, 162] width 18 height 12
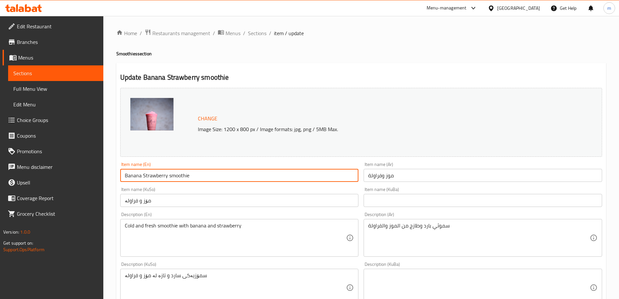
click at [145, 172] on input "Banana Strawberry smoothie" at bounding box center [239, 175] width 239 height 13
click at [143, 165] on div "Item name (En) Banana Strawberry smoothie Item name (En)" at bounding box center [239, 172] width 239 height 20
click at [143, 172] on input "Banana Strawberry smoothie" at bounding box center [239, 175] width 239 height 13
type input "Banana And Strawberry smoothie"
click at [399, 176] on input "موز وفراولة" at bounding box center [483, 175] width 239 height 13
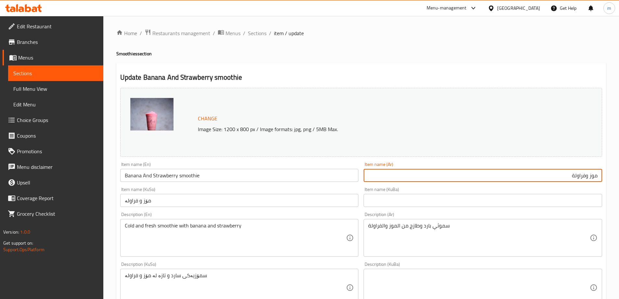
click at [597, 174] on input "موز وفراولة" at bounding box center [483, 175] width 239 height 13
type input "سموثي موز وفراولة"
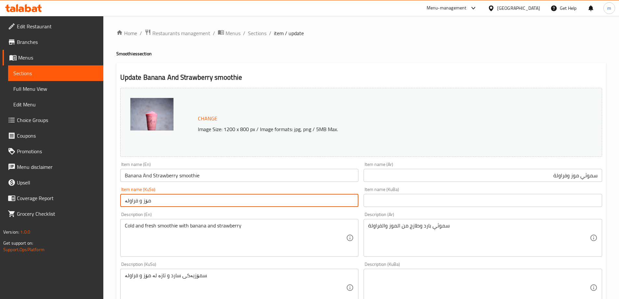
click at [307, 200] on input "مۆز و فراولە" at bounding box center [239, 200] width 239 height 13
click at [352, 200] on input "مۆز و فراولە" at bounding box center [239, 200] width 239 height 13
click at [353, 201] on input "مۆز و فراولە" at bounding box center [239, 200] width 239 height 13
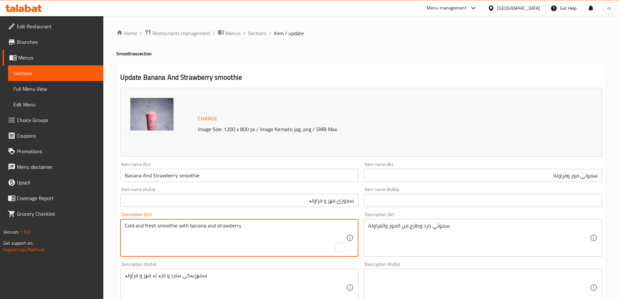
click at [269, 233] on textarea "Cold and fresh smoothie with banana and strawberry" at bounding box center [236, 237] width 222 height 31
click at [322, 200] on input "سموزی مۆز و فراولە" at bounding box center [239, 200] width 239 height 13
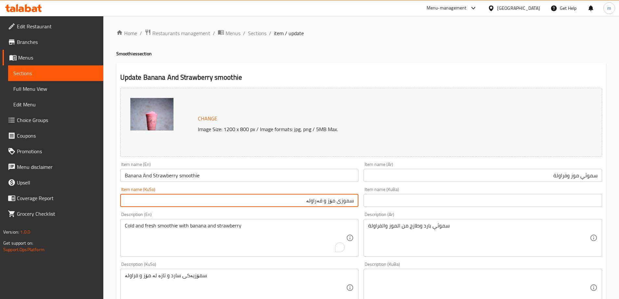
type input "سموزی مۆز و فەراولە"
click at [293, 225] on textarea "Cold and fresh smoothie with banana and strawberry" at bounding box center [236, 237] width 222 height 31
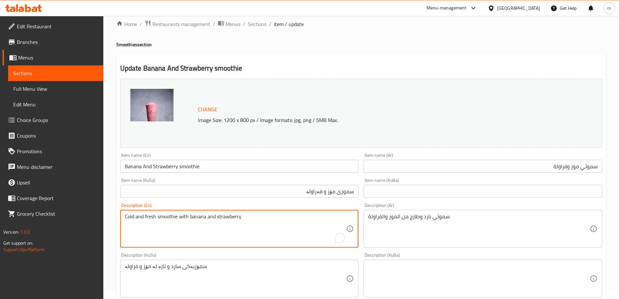
scroll to position [18, 0]
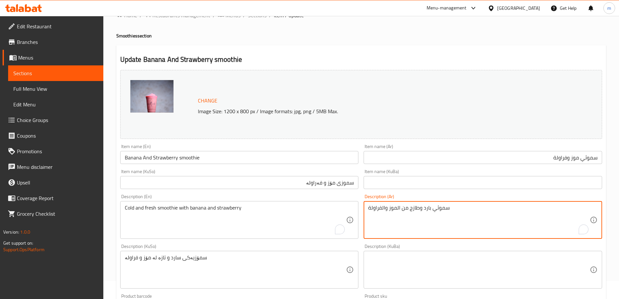
click at [501, 222] on textarea "سموثي بارد وطازج من الموز والفراولة" at bounding box center [479, 219] width 222 height 31
drag, startPoint x: 546, startPoint y: 208, endPoint x: 543, endPoint y: 206, distance: 3.7
click at [543, 206] on textarea "سموثي بارد وطازج من الموز والفراولة" at bounding box center [479, 219] width 222 height 31
click at [523, 218] on textarea "سموثي بارد وطازج من الموز والفراولة" at bounding box center [479, 219] width 222 height 31
click at [537, 206] on textarea "سموثي بارد وطازج من الموز والفراولة" at bounding box center [479, 219] width 222 height 31
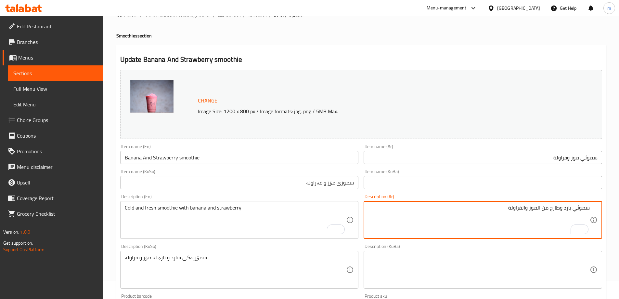
click at [537, 207] on textarea "سموثي بارد وطازج من الموز والفراولة" at bounding box center [479, 219] width 222 height 31
click at [526, 208] on textarea "سموثي بارد وطازج من موز والفراولة" at bounding box center [479, 219] width 222 height 31
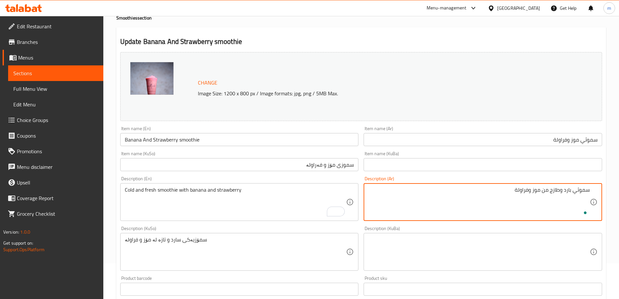
type textarea "سموثي بارد وطازج من موز وفراولة"
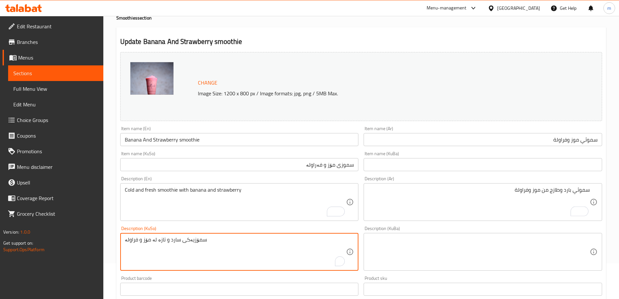
click at [235, 238] on textarea "سمۆزیەکی سارد و تازە لە مۆز و فراولە" at bounding box center [236, 251] width 222 height 31
drag, startPoint x: 324, startPoint y: 241, endPoint x: 338, endPoint y: 241, distance: 14.0
click at [338, 241] on textarea "سمۆزیەکی سارد و تازە لە مۆز و فراولە" at bounding box center [236, 251] width 222 height 31
click at [311, 242] on textarea "سموزی سارد و تازە لە مۆز و فراولە" at bounding box center [236, 251] width 222 height 31
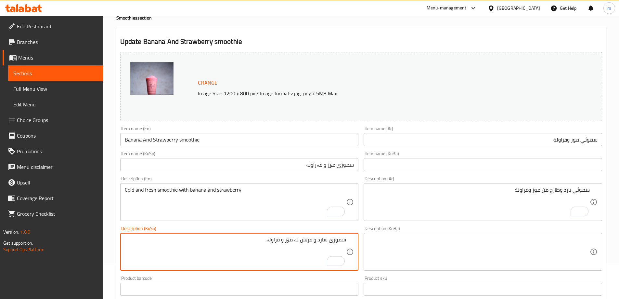
click at [280, 240] on textarea "سموزی سارد و فرێش لە مۆز و فراولە" at bounding box center [236, 251] width 222 height 31
type textarea "سموزی سارد و فرێش لە مۆز و فەراولە"
click at [174, 130] on div "Item name (En) Banana And Strawberry smoothie Item name (En)" at bounding box center [239, 136] width 239 height 20
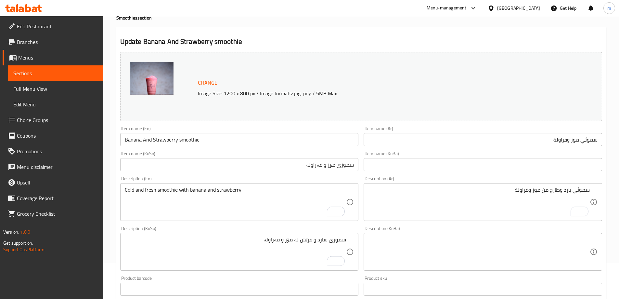
click at [174, 137] on input "Banana And Strawberry smoothie" at bounding box center [239, 139] width 239 height 13
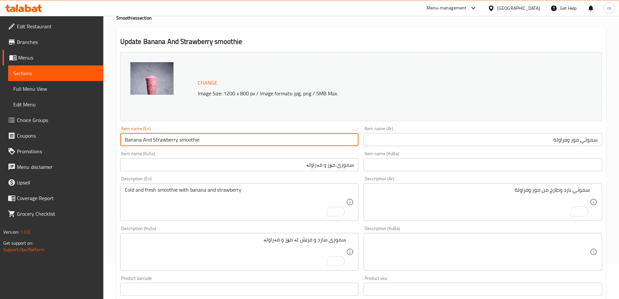
click at [174, 137] on input "Banana And Strawberry smoothie" at bounding box center [239, 139] width 239 height 13
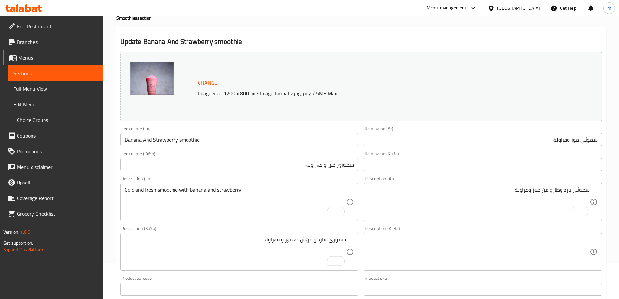
click at [311, 230] on div "Description (KuSo) سموزی سارد و فرێش لە مۆز و فەراولە Description (KuSo)" at bounding box center [239, 248] width 239 height 45
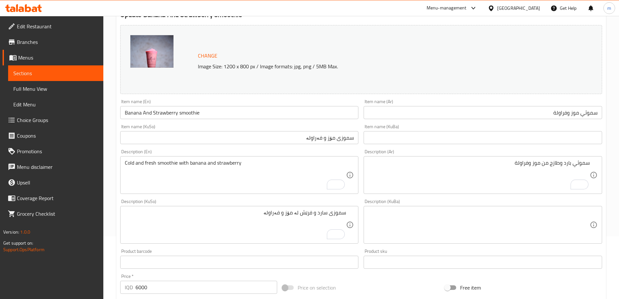
scroll to position [245, 0]
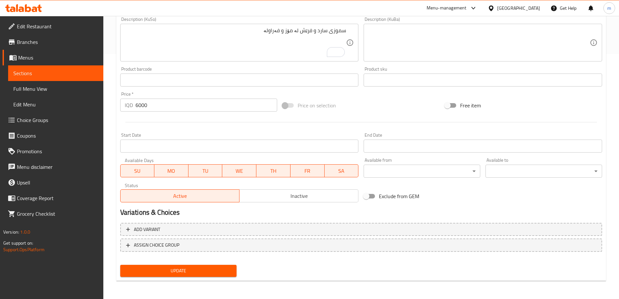
click at [234, 271] on button "Update" at bounding box center [178, 271] width 117 height 12
click at [19, 90] on span "Full Menu View" at bounding box center [55, 89] width 85 height 8
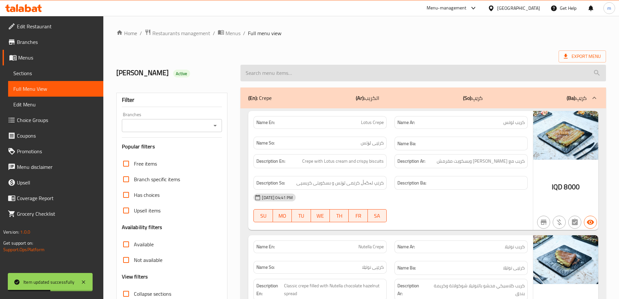
click at [391, 72] on input "search" at bounding box center [423, 73] width 366 height 17
paste input "Banana And Strawberry smoothie"
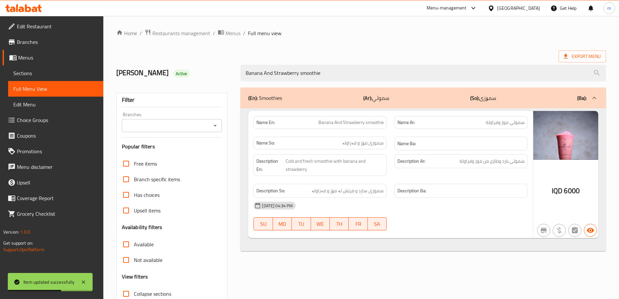
type input "Banana And Strawberry smoothie"
click at [219, 124] on icon "Open" at bounding box center [215, 126] width 8 height 8
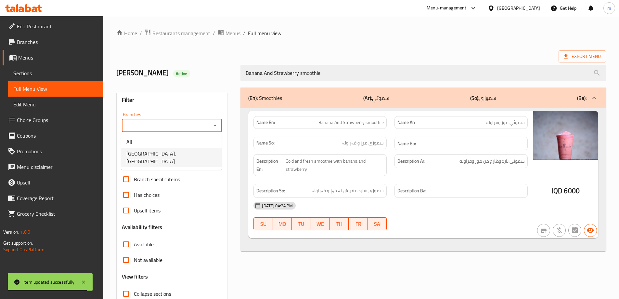
click at [178, 149] on li "[GEOGRAPHIC_DATA], [GEOGRAPHIC_DATA]" at bounding box center [171, 157] width 100 height 19
type input "[GEOGRAPHIC_DATA], [GEOGRAPHIC_DATA]"
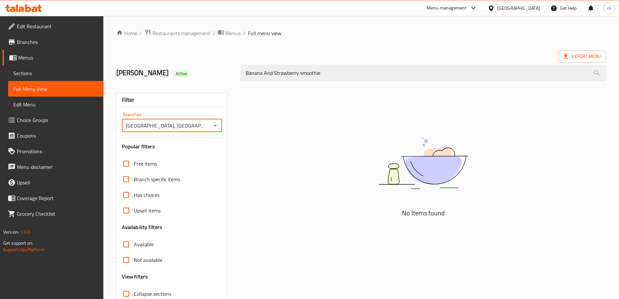
click at [214, 66] on div "[PERSON_NAME] Active" at bounding box center [174, 72] width 124 height 29
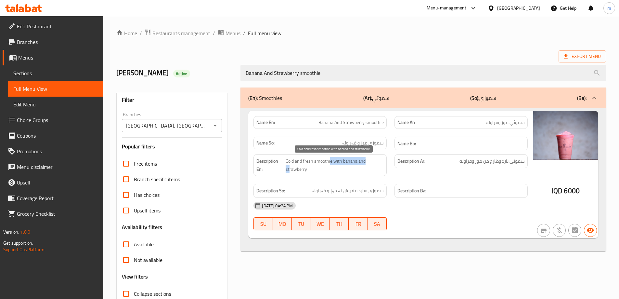
drag, startPoint x: 290, startPoint y: 165, endPoint x: 331, endPoint y: 164, distance: 41.3
click at [331, 164] on span "Cold and fresh smoothie with banana and strawberry" at bounding box center [335, 165] width 98 height 16
click at [339, 175] on div "Description En: Cold and fresh smoothie with banana and strawberry" at bounding box center [319, 165] width 133 height 22
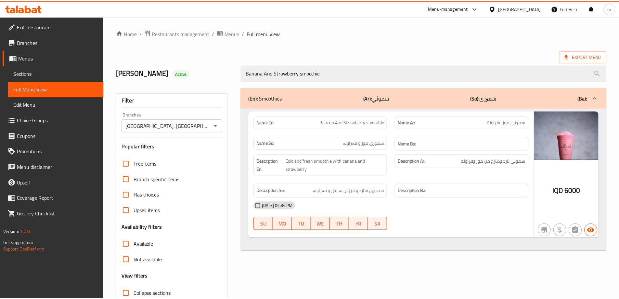
scroll to position [47, 0]
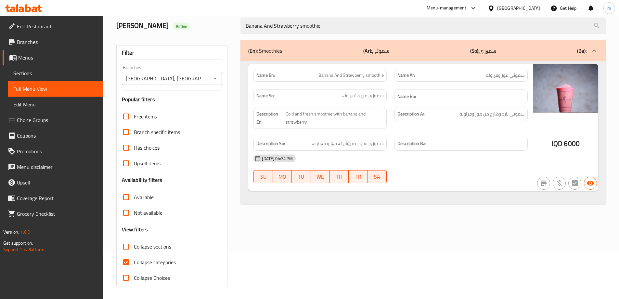
drag, startPoint x: 320, startPoint y: 25, endPoint x: 217, endPoint y: 26, distance: 102.7
click at [217, 26] on div "[PERSON_NAME] Active Banana And Strawberry smoothie" at bounding box center [361, 25] width 498 height 29
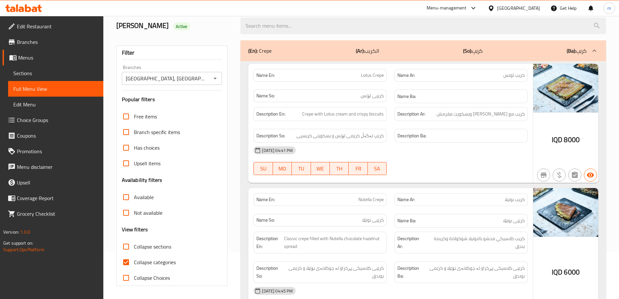
click at [317, 92] on div "Name So: کرێپی لۆتس" at bounding box center [319, 95] width 133 height 13
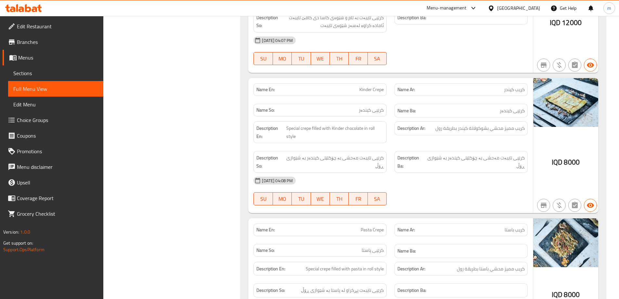
scroll to position [957, 0]
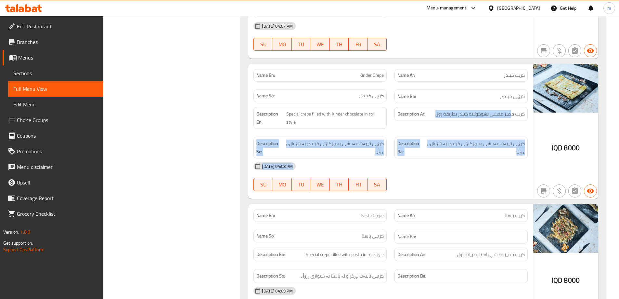
drag, startPoint x: 512, startPoint y: 110, endPoint x: 468, endPoint y: 182, distance: 84.2
click at [468, 182] on div "Name En: Kinder Crepe Name Ar: كريب كيندر Name So: کرێپی کیندەر Name Ba: کرێپی …" at bounding box center [390, 131] width 285 height 135
click at [468, 187] on div at bounding box center [461, 191] width 141 height 8
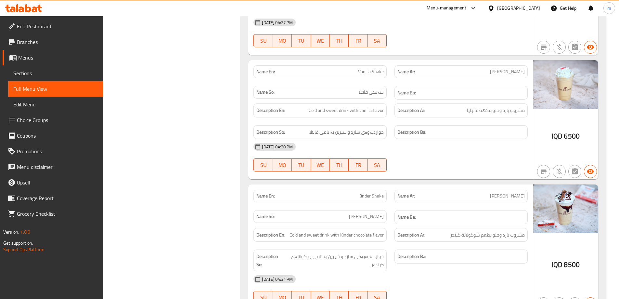
scroll to position [1639, 0]
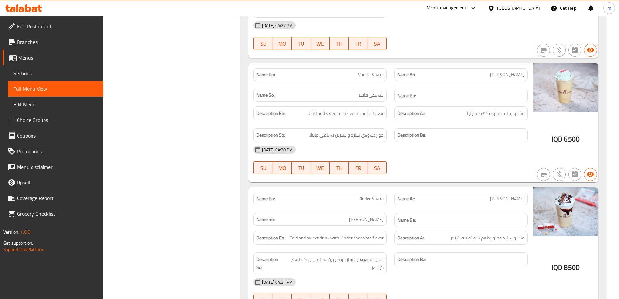
click at [48, 72] on span "Sections" at bounding box center [55, 73] width 85 height 8
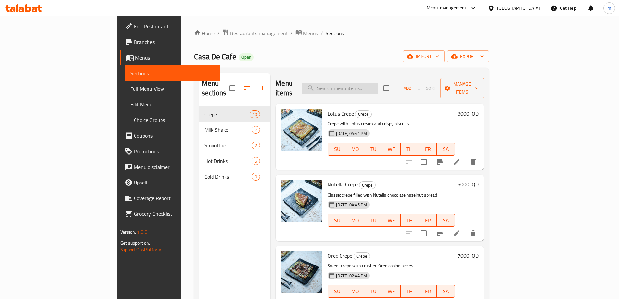
click at [378, 83] on input "search" at bounding box center [340, 88] width 77 height 11
paste input "Brownie Crepe"
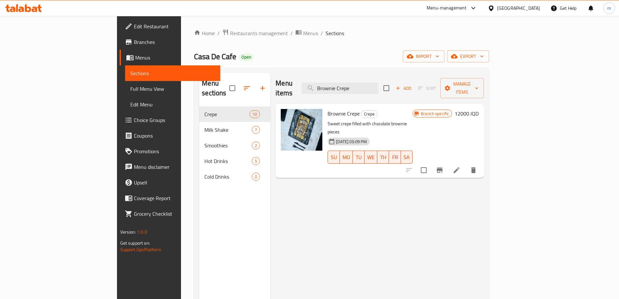
type input "Brownie Crepe"
click at [460, 166] on icon at bounding box center [457, 170] width 8 height 8
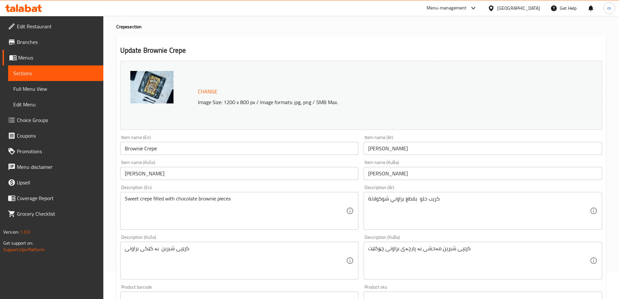
scroll to position [76, 0]
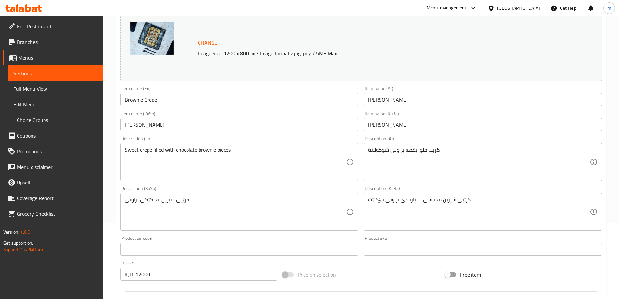
click at [159, 151] on textarea "Sweet crepe filled with chocolate brownie pieces" at bounding box center [236, 162] width 222 height 31
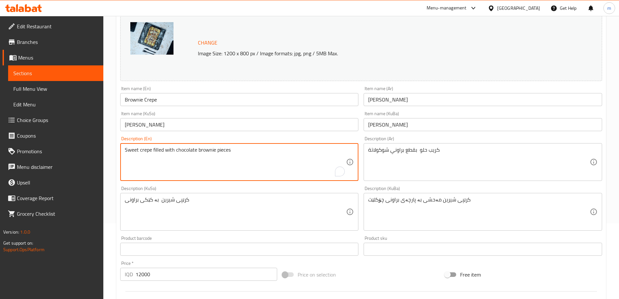
click at [159, 151] on textarea "Sweet crepe filled with chocolate brownie pieces" at bounding box center [236, 162] width 222 height 31
type textarea "Sweet crepe with chocolate brownie pieces"
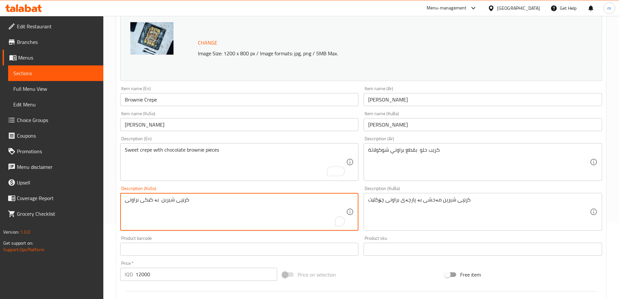
click at [211, 198] on textarea "کرێپی شیرین بە کێکی براونی" at bounding box center [236, 211] width 222 height 31
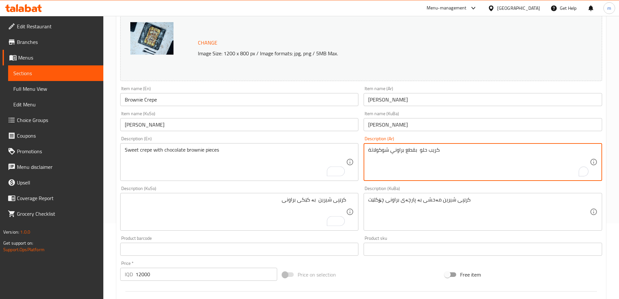
click at [382, 149] on textarea "كريب حلو بقطع براوني شوكولاتة" at bounding box center [479, 162] width 222 height 31
click at [382, 148] on textarea "كريب حلو بقطع براوني" at bounding box center [479, 162] width 222 height 31
paste textarea "وكولاتة"
type textarea "كريب حلو بقطع شوكولاتة براوني"
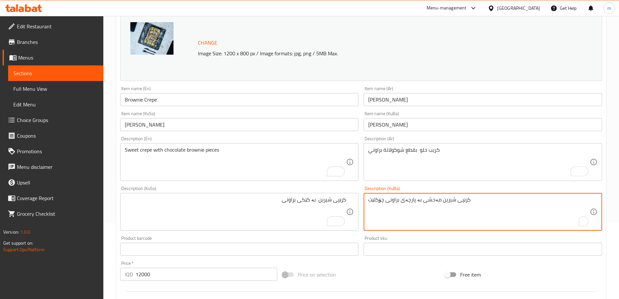
click at [410, 198] on textarea "کرێپی شیرین مەحشی بە پارچەی براونی چۆکلێت" at bounding box center [479, 211] width 222 height 31
click at [312, 199] on textarea "کرێپی شیرین بە کێکی براونی" at bounding box center [236, 211] width 222 height 31
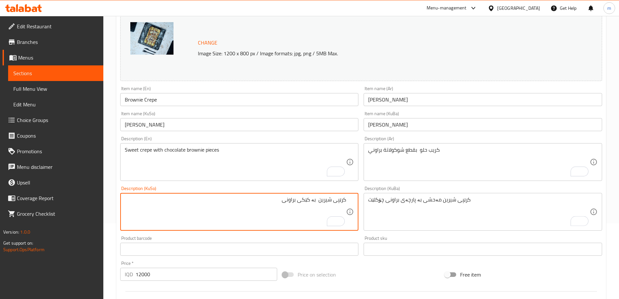
paste textarea "پارچەی"
click at [296, 201] on textarea "کرێپی شیرین بە پارچەی کێکی براونی" at bounding box center [236, 211] width 222 height 31
click at [303, 199] on textarea "کرێپی شیرین بە پارچەی چوکولاتەی براونی" at bounding box center [236, 211] width 222 height 31
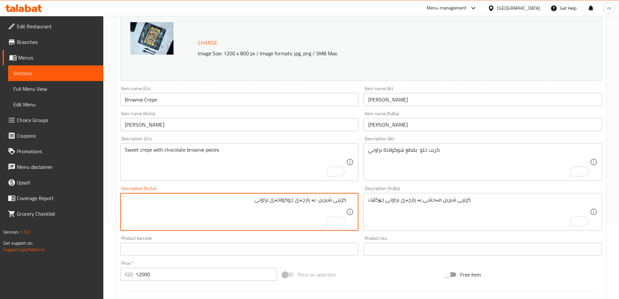
click at [303, 199] on textarea "کرێپی شیرین بە پارچەی چوکولاتەی براونی" at bounding box center [236, 211] width 222 height 31
type textarea "کرێپی شیرین بە پارچەی چوکولاتەی براونی"
click at [429, 203] on textarea "کرێپی شیرین مەحشی بە پارچەی براونی چۆکلێت" at bounding box center [479, 211] width 222 height 31
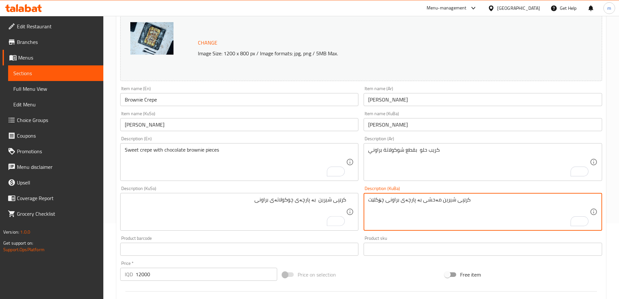
click at [429, 203] on textarea "کرێپی شیرین مەحشی بە پارچەی براونی چۆکلێت" at bounding box center [479, 211] width 222 height 31
paste textarea "بە پارچەی چوکولاتەی براونی"
type textarea "کرێپی شیرین بە پارچەی چوکولاتەی براونی"
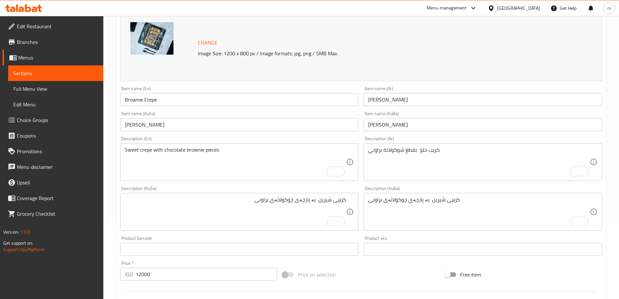
click at [408, 187] on div "Description (KuBa) کرێپی شیرین بە پارچەی چوکولاتەی براونی Description (KuBa)" at bounding box center [483, 208] width 239 height 45
click at [161, 92] on div "Item name (En) Brownie Crepe Item name (En)" at bounding box center [239, 96] width 239 height 20
click at [161, 97] on input "Brownie Crepe" at bounding box center [239, 99] width 239 height 13
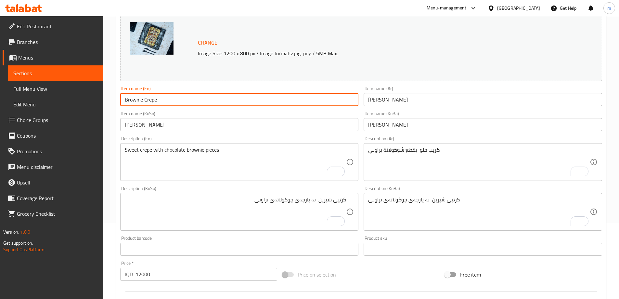
click at [161, 97] on input "Brownie Crepe" at bounding box center [239, 99] width 239 height 13
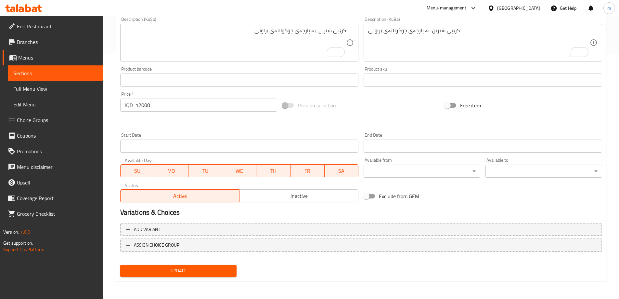
click at [214, 270] on span "Update" at bounding box center [178, 270] width 106 height 8
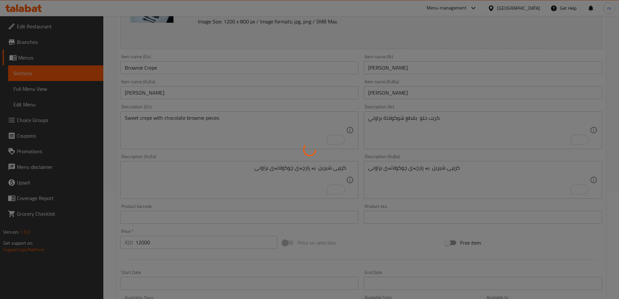
scroll to position [93, 0]
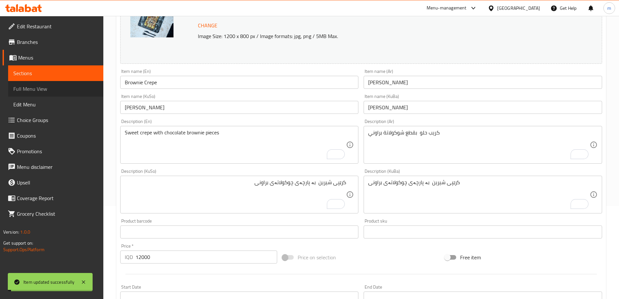
click at [39, 90] on span "Full Menu View" at bounding box center [55, 89] width 85 height 8
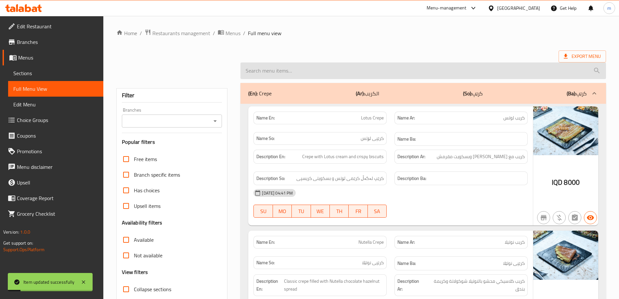
click at [316, 70] on input "search" at bounding box center [423, 70] width 366 height 17
paste input "Brownie Crepe"
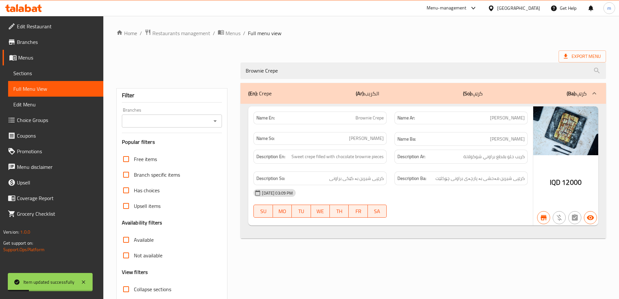
click at [212, 126] on div "Branches" at bounding box center [172, 120] width 100 height 13
type input "Brownie Crepe"
click at [212, 125] on div at bounding box center [215, 120] width 8 height 9
click at [213, 122] on icon "Open" at bounding box center [215, 121] width 8 height 8
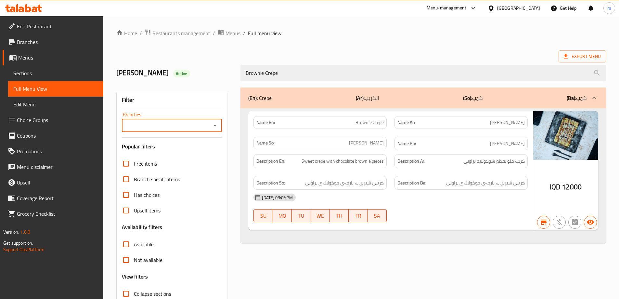
click at [214, 124] on icon "Open" at bounding box center [215, 126] width 8 height 8
click at [156, 151] on span "[GEOGRAPHIC_DATA], [GEOGRAPHIC_DATA]" at bounding box center [171, 157] width 90 height 16
type input "[GEOGRAPHIC_DATA], [GEOGRAPHIC_DATA]"
click at [504, 168] on div "Description Ar: كريب حلو محشي بقطع براوني شوكولاتة" at bounding box center [461, 161] width 141 height 22
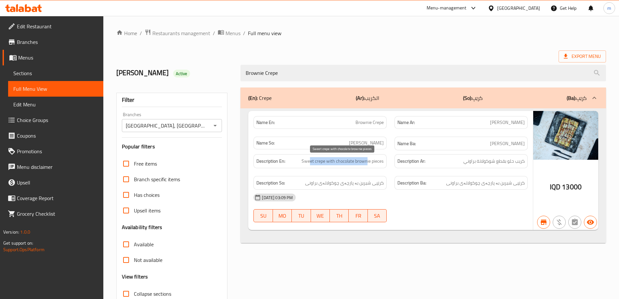
drag, startPoint x: 316, startPoint y: 159, endPoint x: 380, endPoint y: 155, distance: 64.5
click at [365, 161] on span "Sweet crepe with chocolate brownie pieces" at bounding box center [343, 161] width 82 height 8
click at [387, 156] on div "Description En: Sweet crepe with chocolate brownie pieces" at bounding box center [320, 161] width 141 height 22
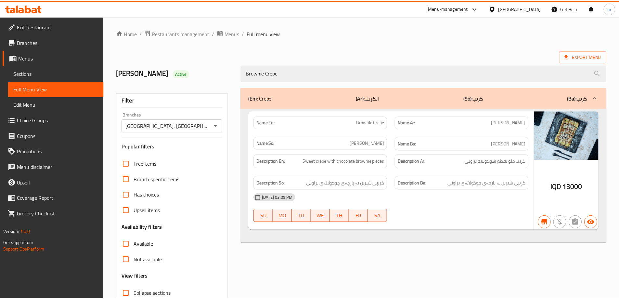
scroll to position [47, 0]
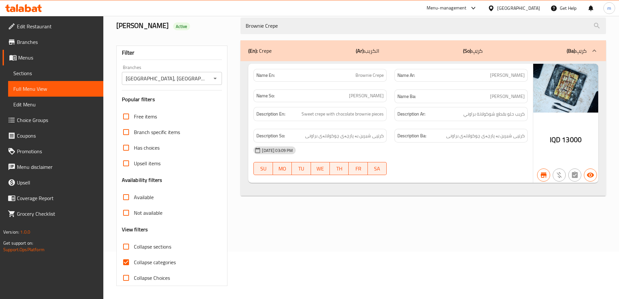
click at [17, 75] on span "Sections" at bounding box center [55, 73] width 85 height 8
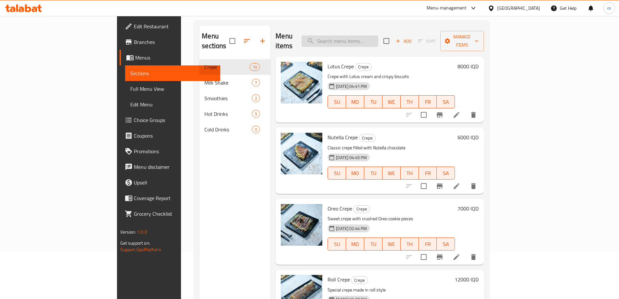
click at [360, 35] on input "search" at bounding box center [340, 40] width 77 height 11
paste input "Pasta Crepe"
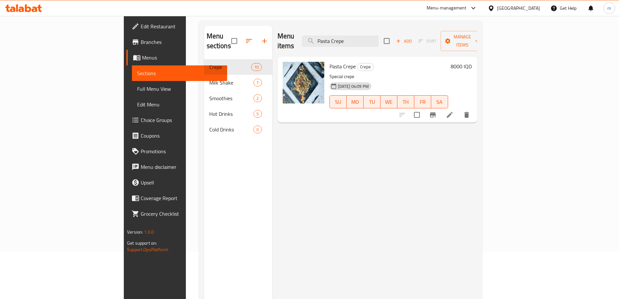
type input "Pasta Crepe"
click at [454, 111] on icon at bounding box center [450, 115] width 8 height 8
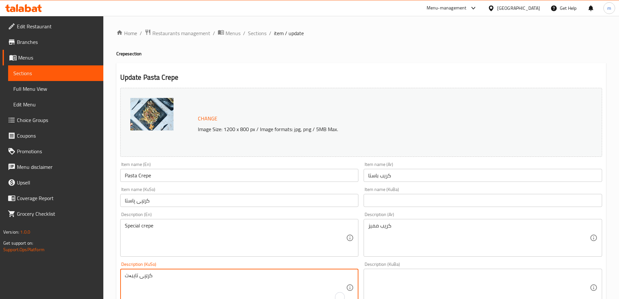
click at [196, 279] on textarea "کرێپی تایبەت" at bounding box center [236, 287] width 222 height 31
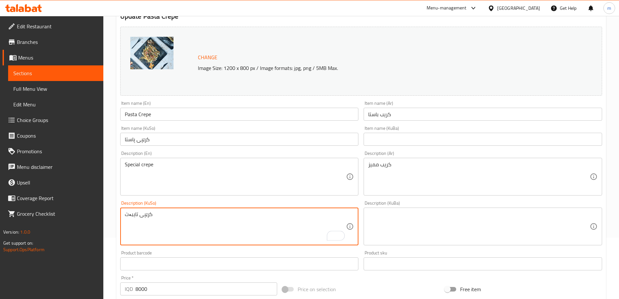
scroll to position [76, 0]
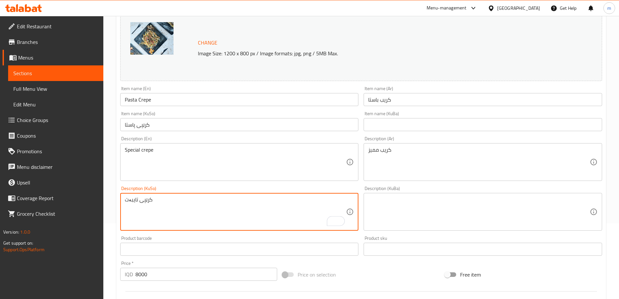
click at [54, 87] on span "Full Menu View" at bounding box center [55, 89] width 85 height 8
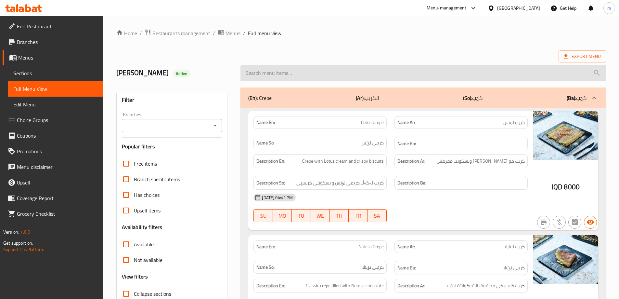
click at [281, 78] on input "search" at bounding box center [423, 73] width 366 height 17
paste input "Pasta Crepe"
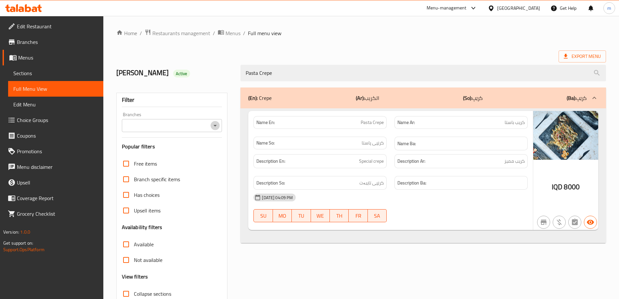
click at [219, 125] on icon "Open" at bounding box center [215, 126] width 8 height 8
type input "Pasta Crepe"
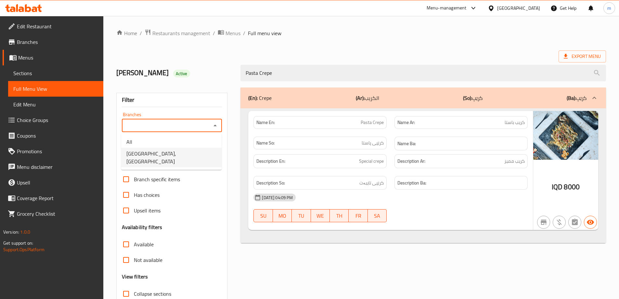
click at [192, 150] on li "[GEOGRAPHIC_DATA], [GEOGRAPHIC_DATA]" at bounding box center [171, 157] width 100 height 19
type input "[GEOGRAPHIC_DATA], [GEOGRAPHIC_DATA]"
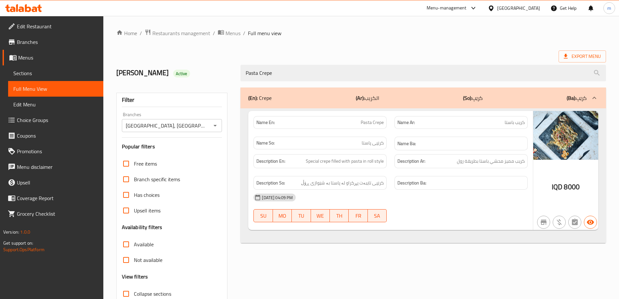
click at [198, 94] on div "Filter" at bounding box center [172, 100] width 100 height 14
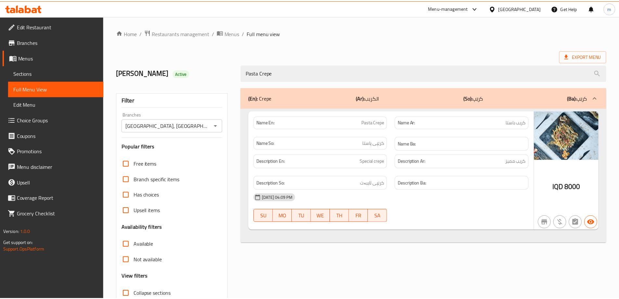
scroll to position [47, 0]
